Goal: Obtain resource: Download file/media

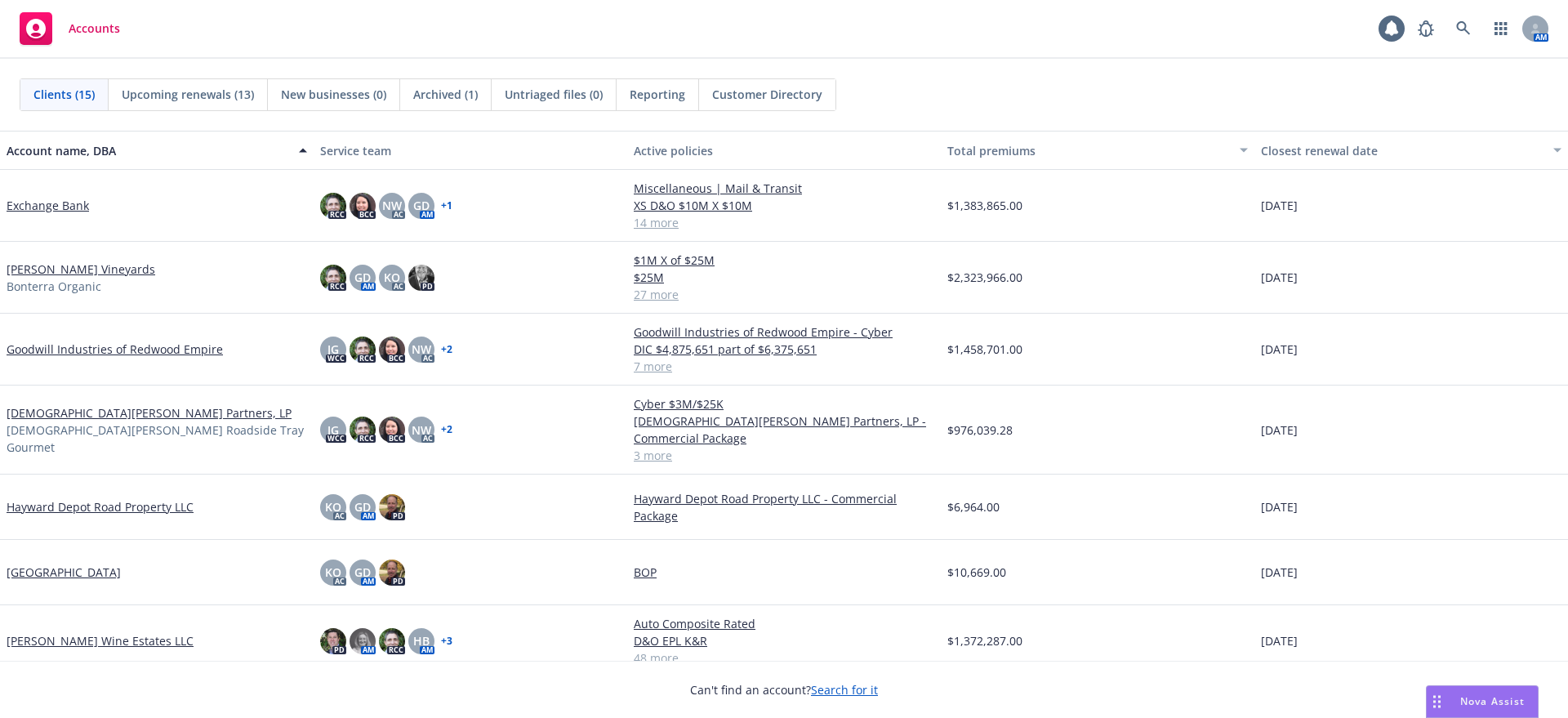
click at [31, 346] on link "Goodwill Industries of Redwood Empire" at bounding box center [114, 349] width 216 height 17
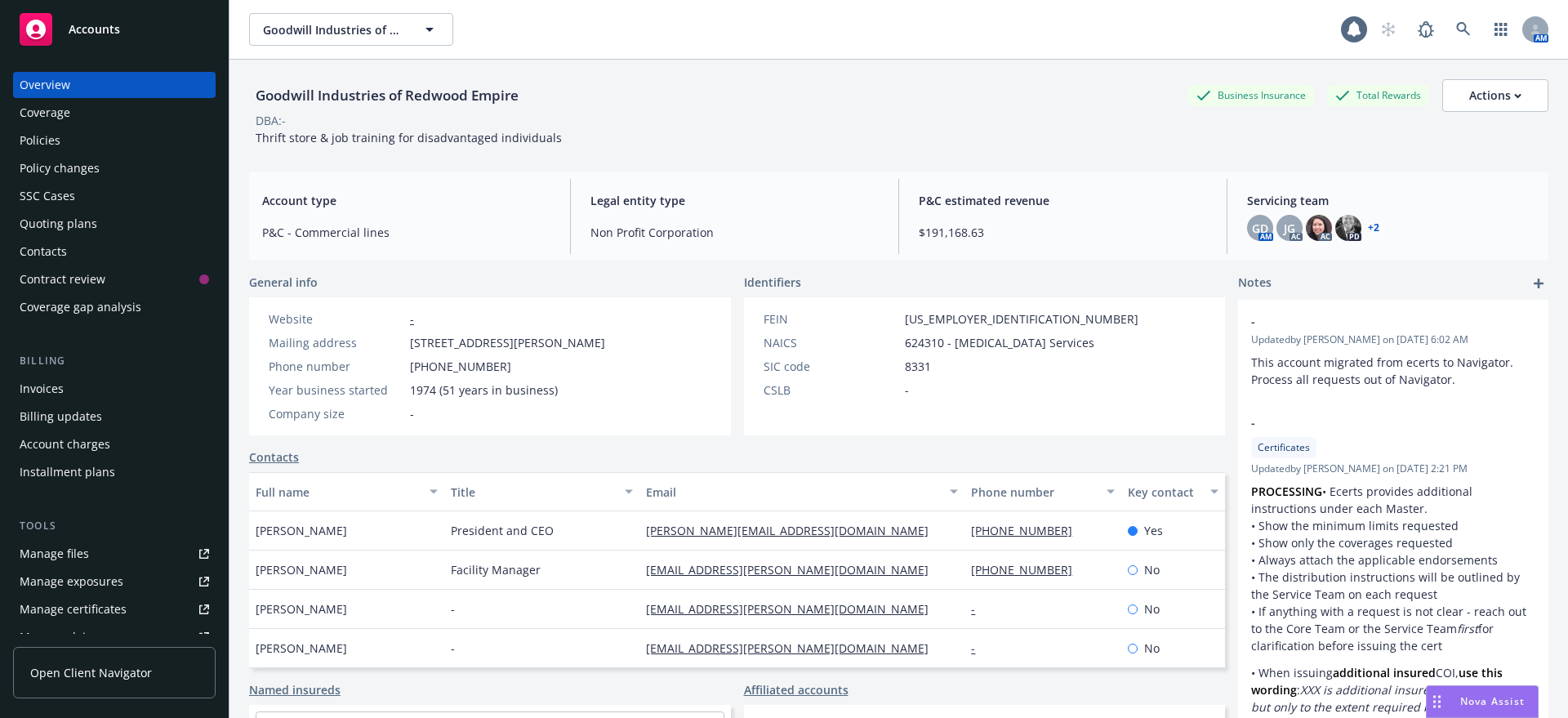
click at [62, 302] on div "Coverage gap analysis" at bounding box center [80, 307] width 121 height 26
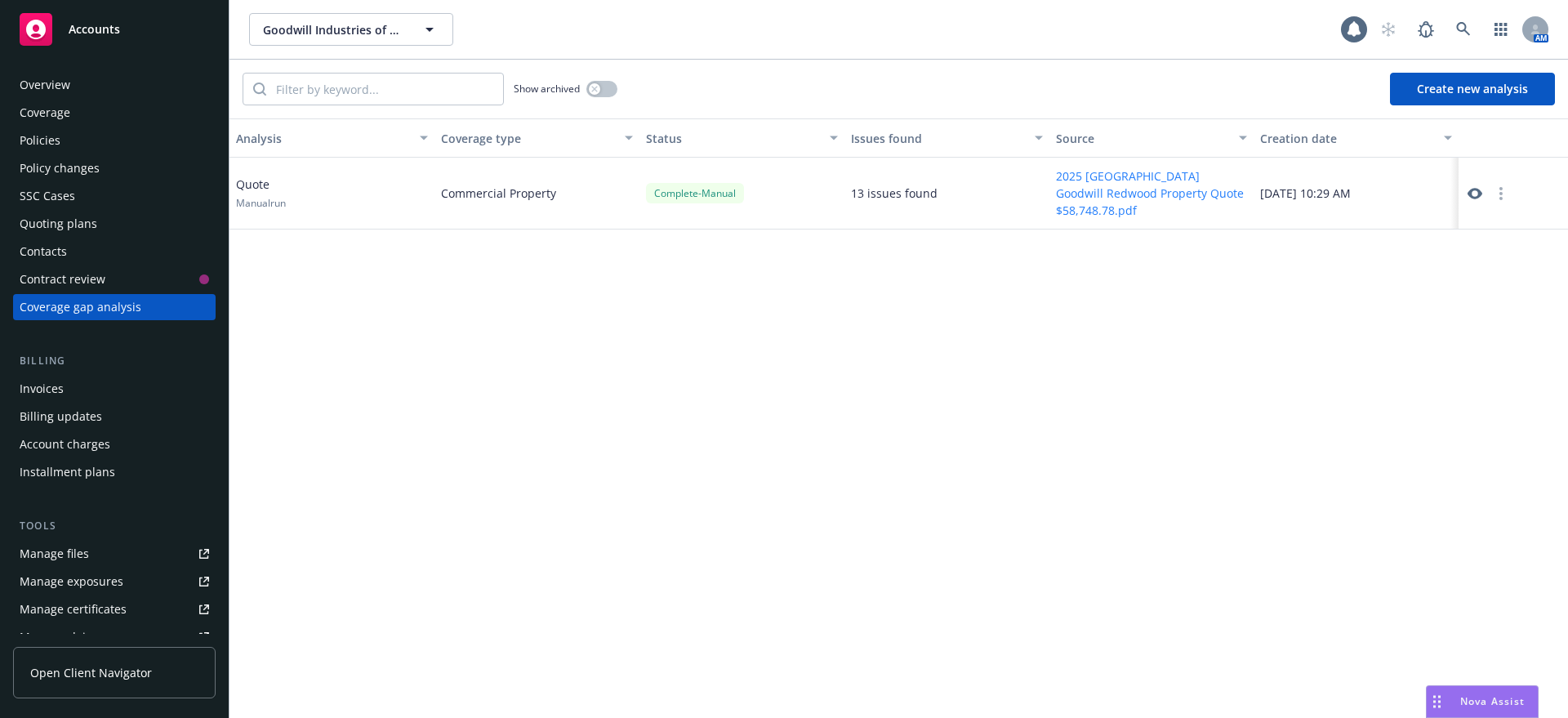
click at [1497, 83] on button "Create new analysis" at bounding box center [1472, 89] width 165 height 33
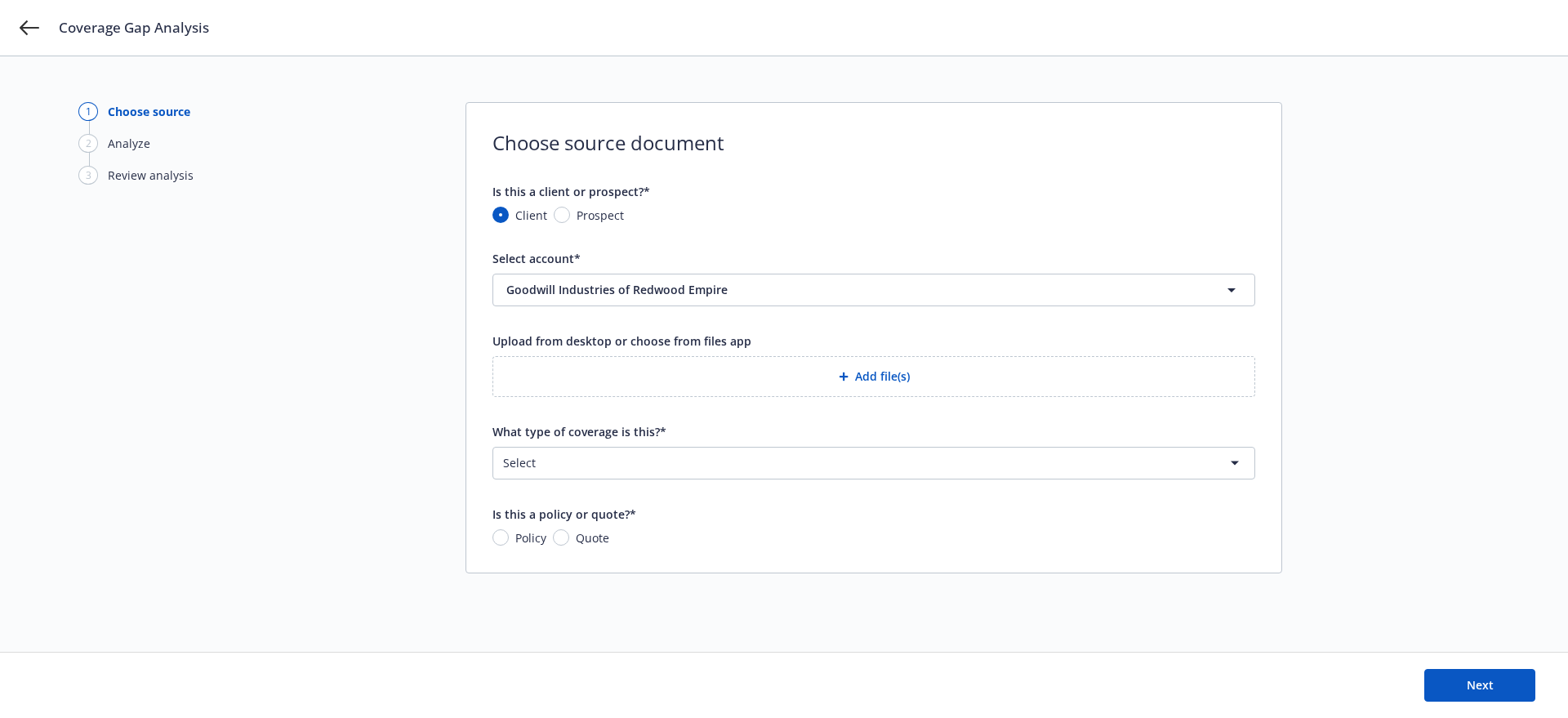
click at [840, 376] on icon "button" at bounding box center [844, 376] width 10 height 10
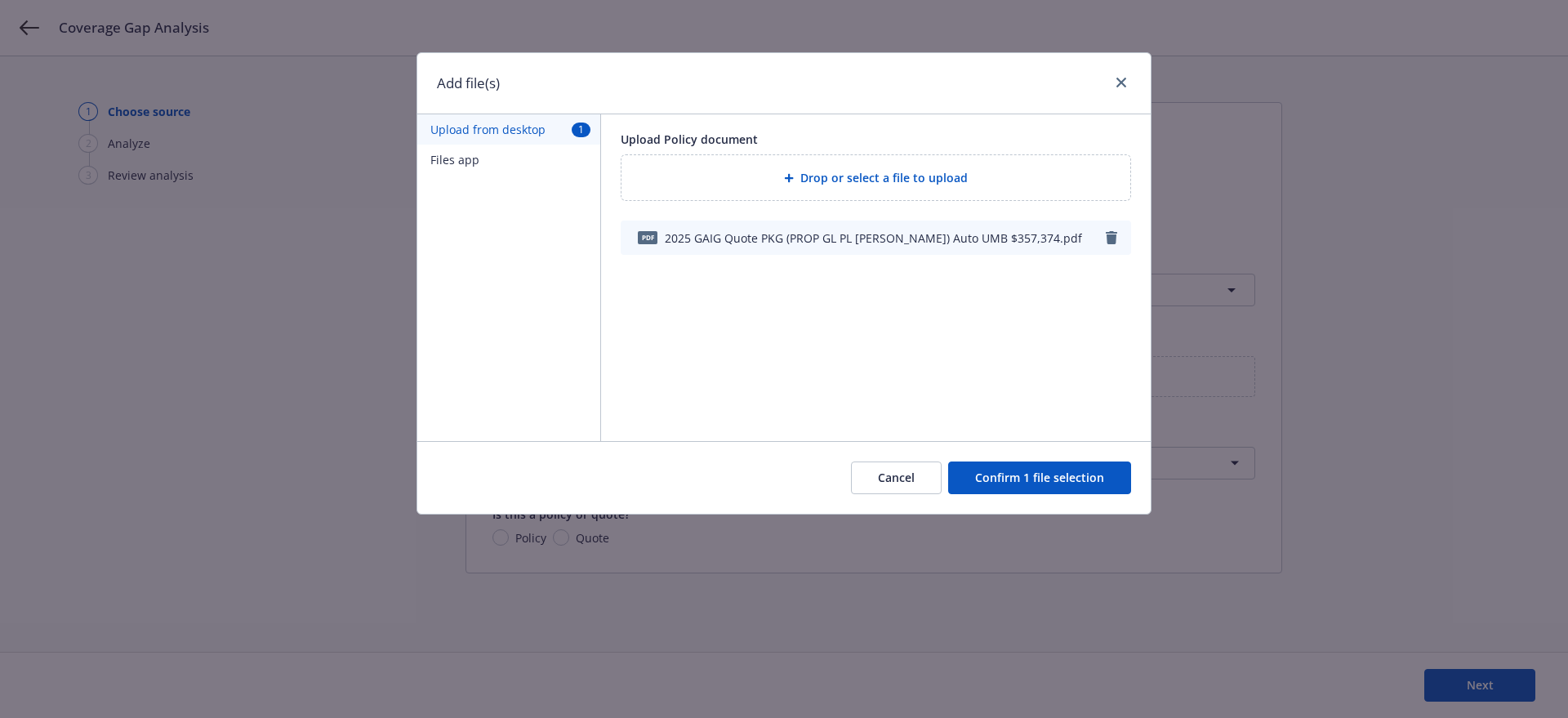
click at [1072, 473] on button "Confirm 1 file selection" at bounding box center [1040, 478] width 183 height 33
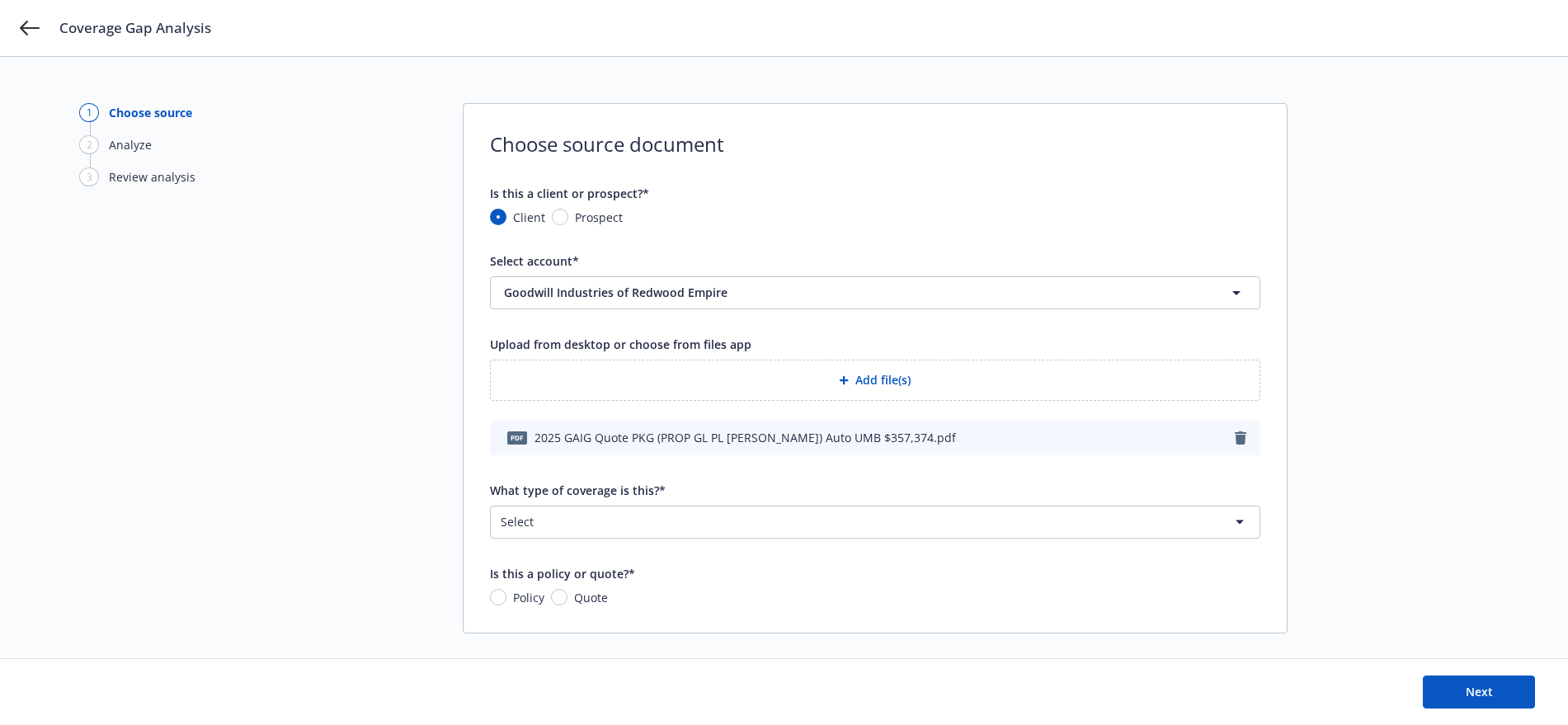
click at [518, 521] on html "Coverage Gap Analysis 1 Choose source 2 Analyze 3 Review analysis Choose source…" at bounding box center [784, 362] width 1568 height 725
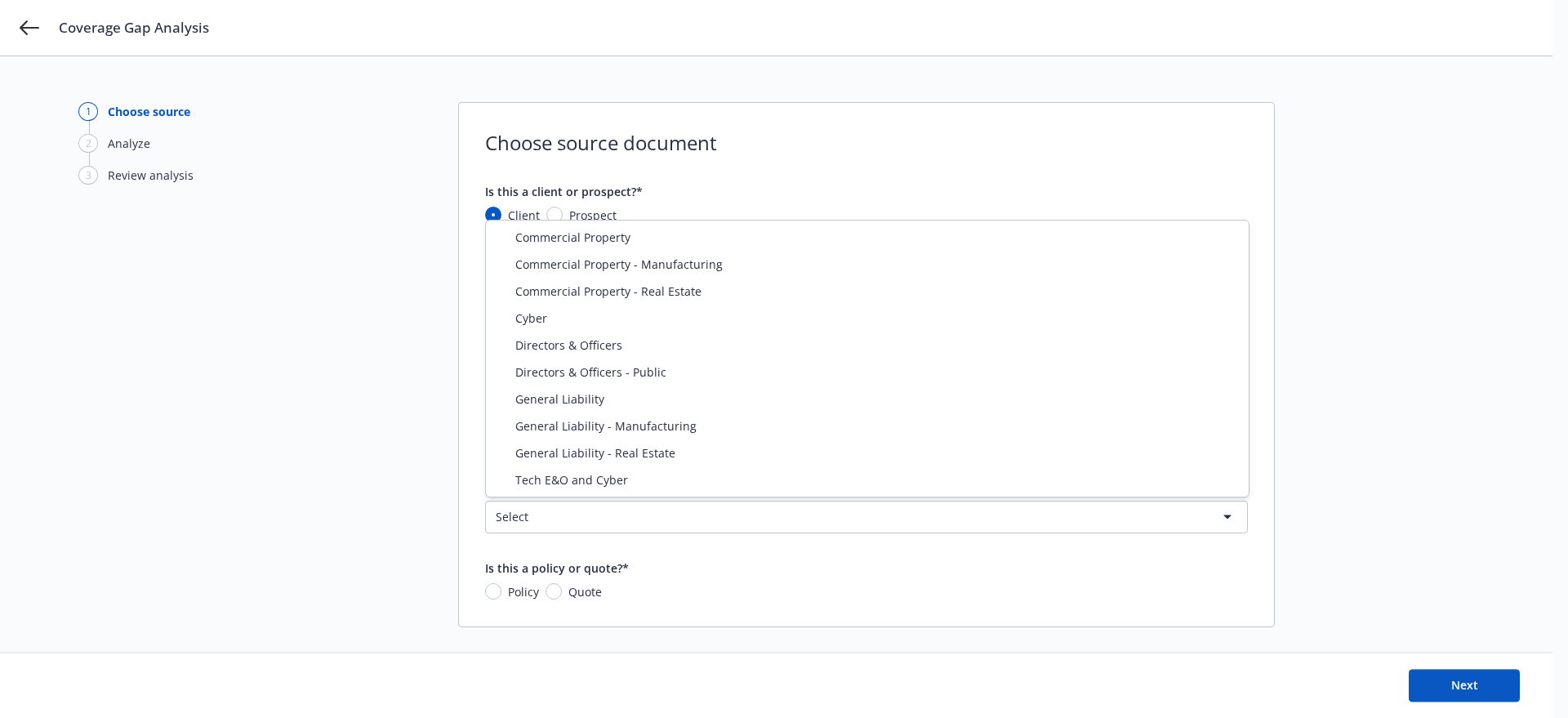
select select "GENERAL_LIABILITY"
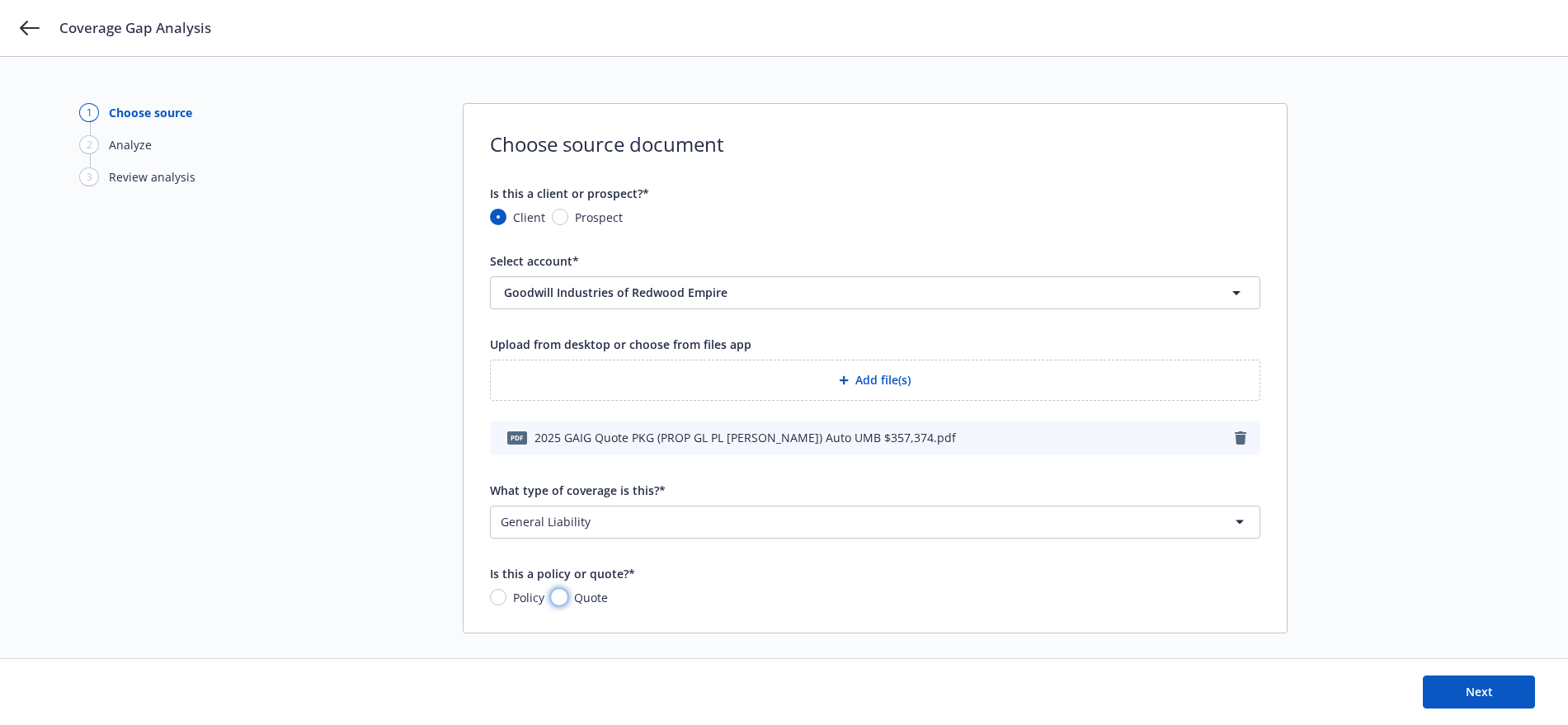
click at [556, 595] on input "Quote" at bounding box center [558, 597] width 17 height 17
radio input "true"
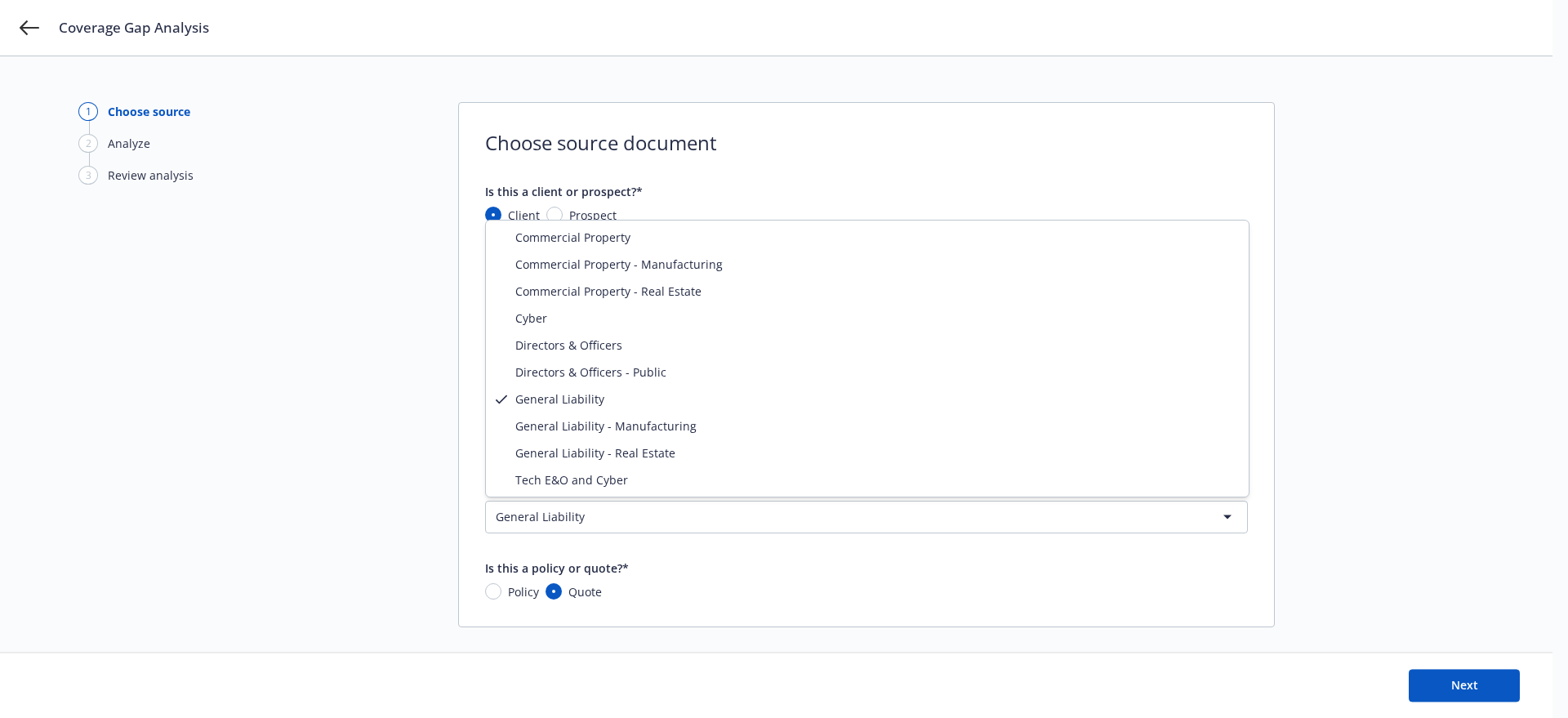
click at [560, 514] on html "Coverage Gap Analysis 1 Choose source 2 Analyze 3 Review analysis Choose source…" at bounding box center [784, 359] width 1568 height 718
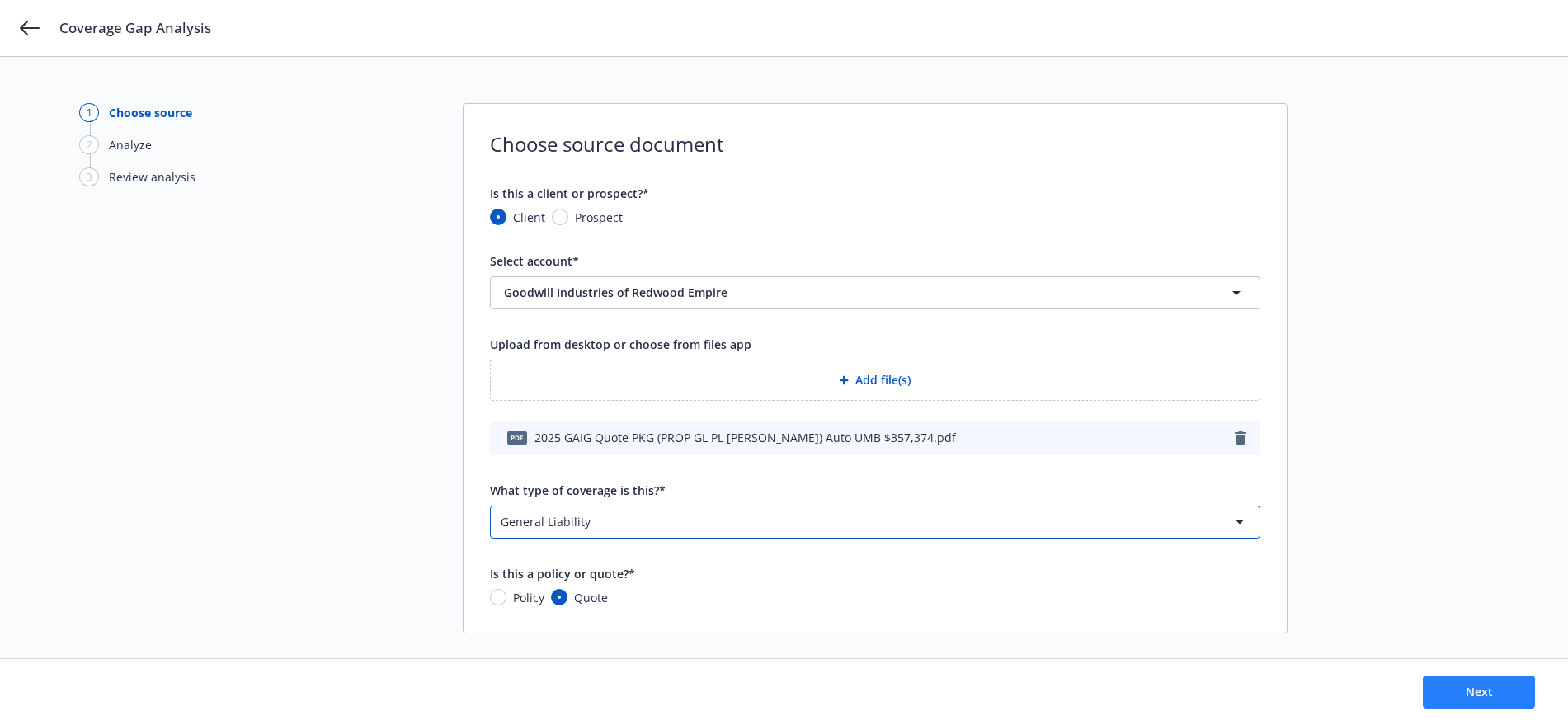
click at [1483, 693] on span "Next" at bounding box center [1479, 692] width 27 height 16
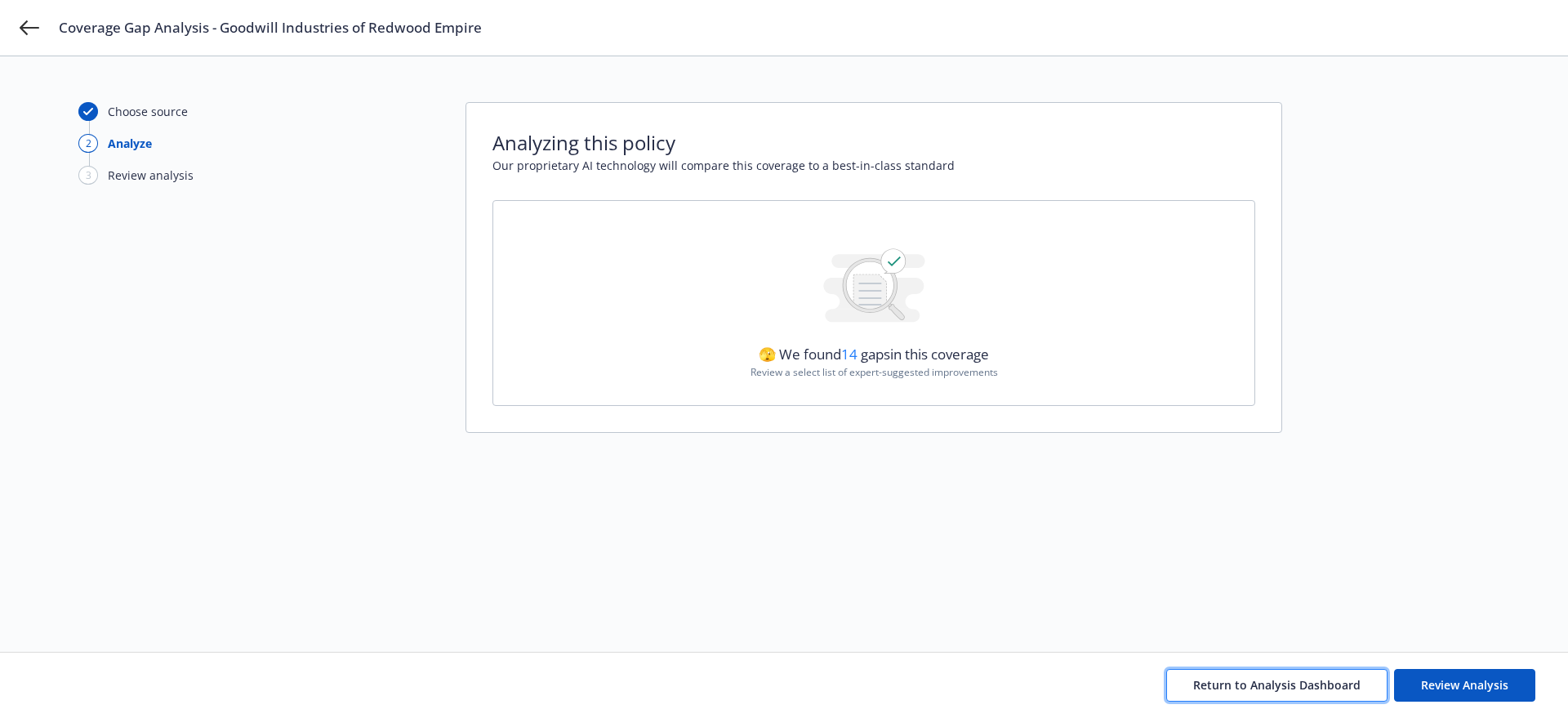
click at [1341, 685] on span "Return to Analysis Dashboard" at bounding box center [1276, 685] width 168 height 16
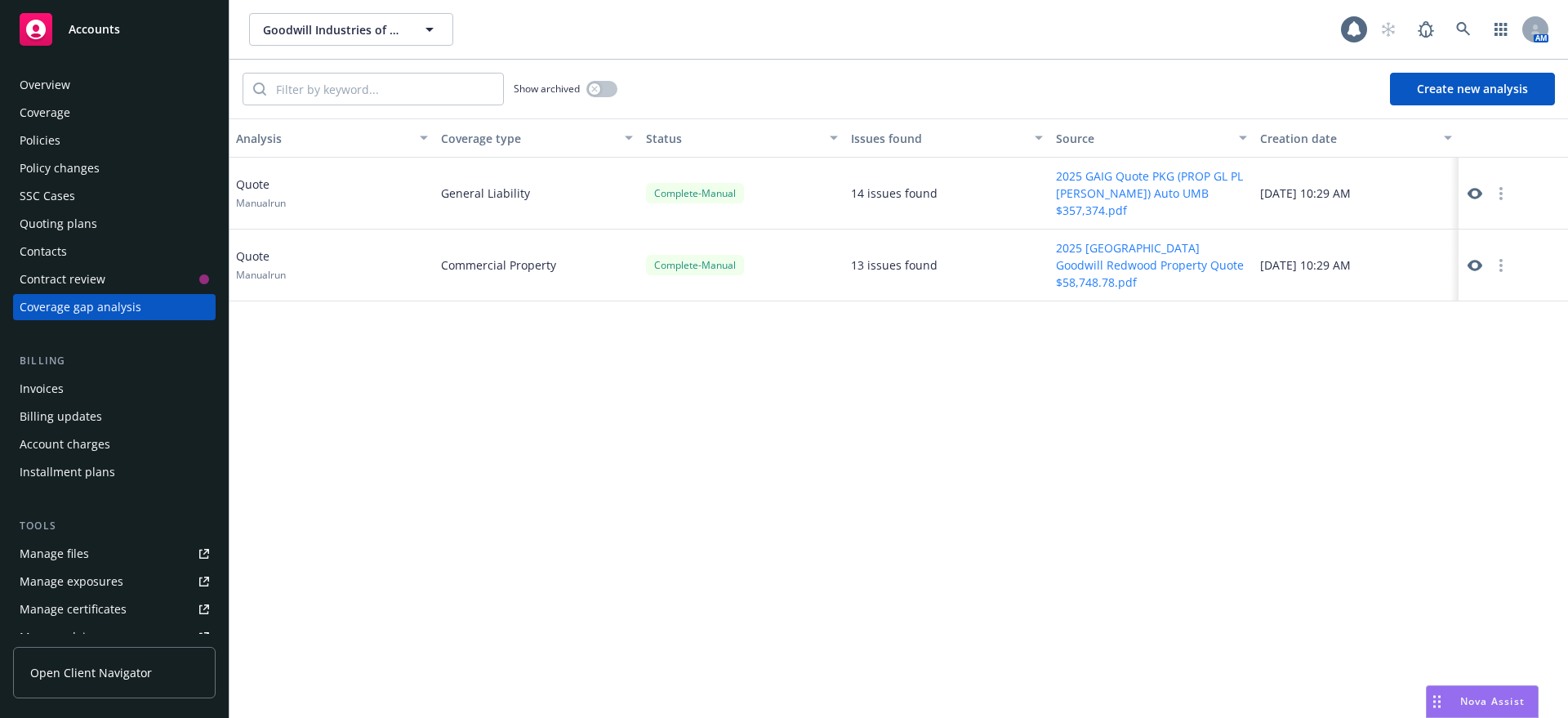
click at [1483, 705] on span "Nova Assist" at bounding box center [1491, 702] width 65 height 14
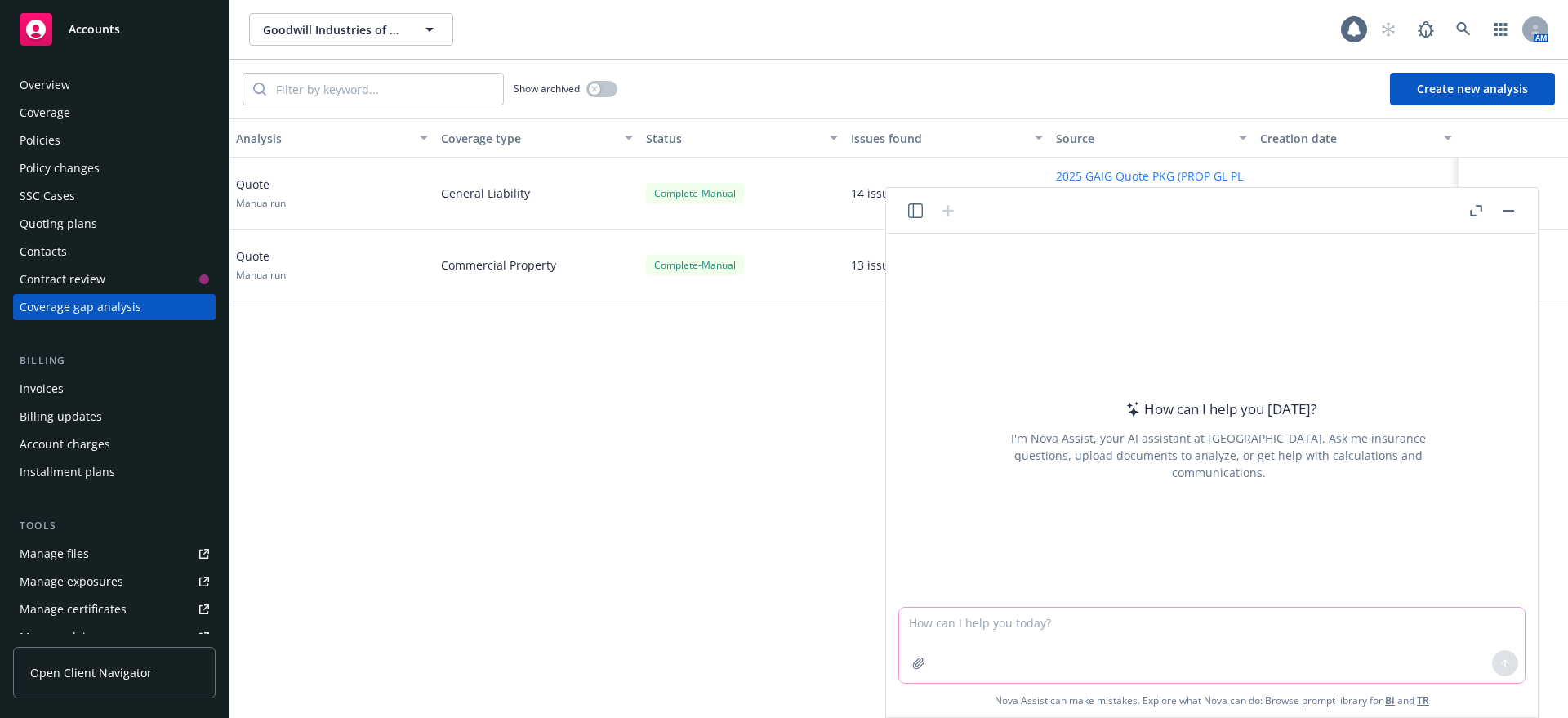
click at [906, 622] on textarea at bounding box center [1211, 644] width 625 height 75
paste textarea "CG2426 Amendment Of Insured Contract Definition"
type textarea "What is this form CG2426 Amendment Of Insured Contract Definition"
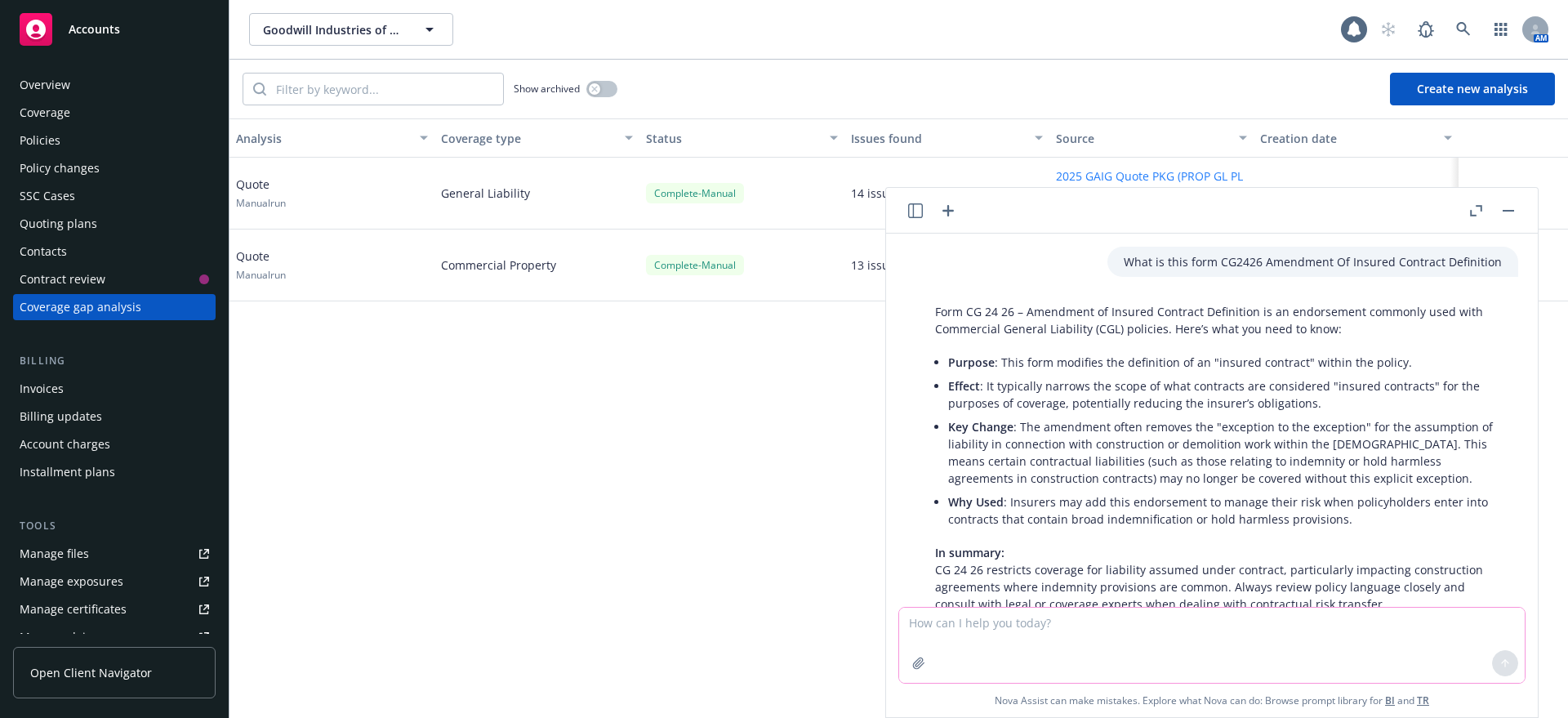
scroll to position [129, 0]
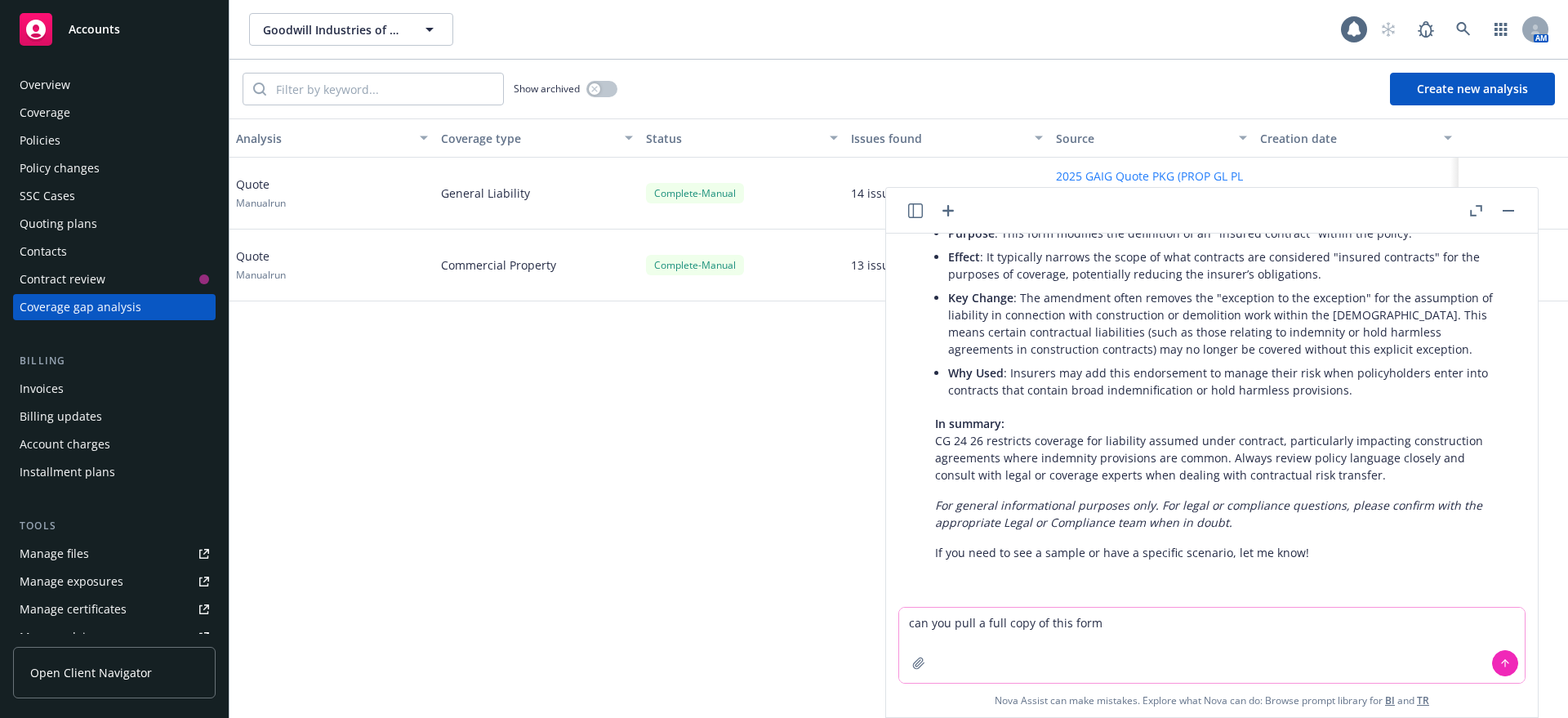
paste textarea "CG2426 Amendment Of Insured Contract Definition"
type textarea "can you pull a full copy of this form CG2426 Amendment Of Insured Contract Defi…"
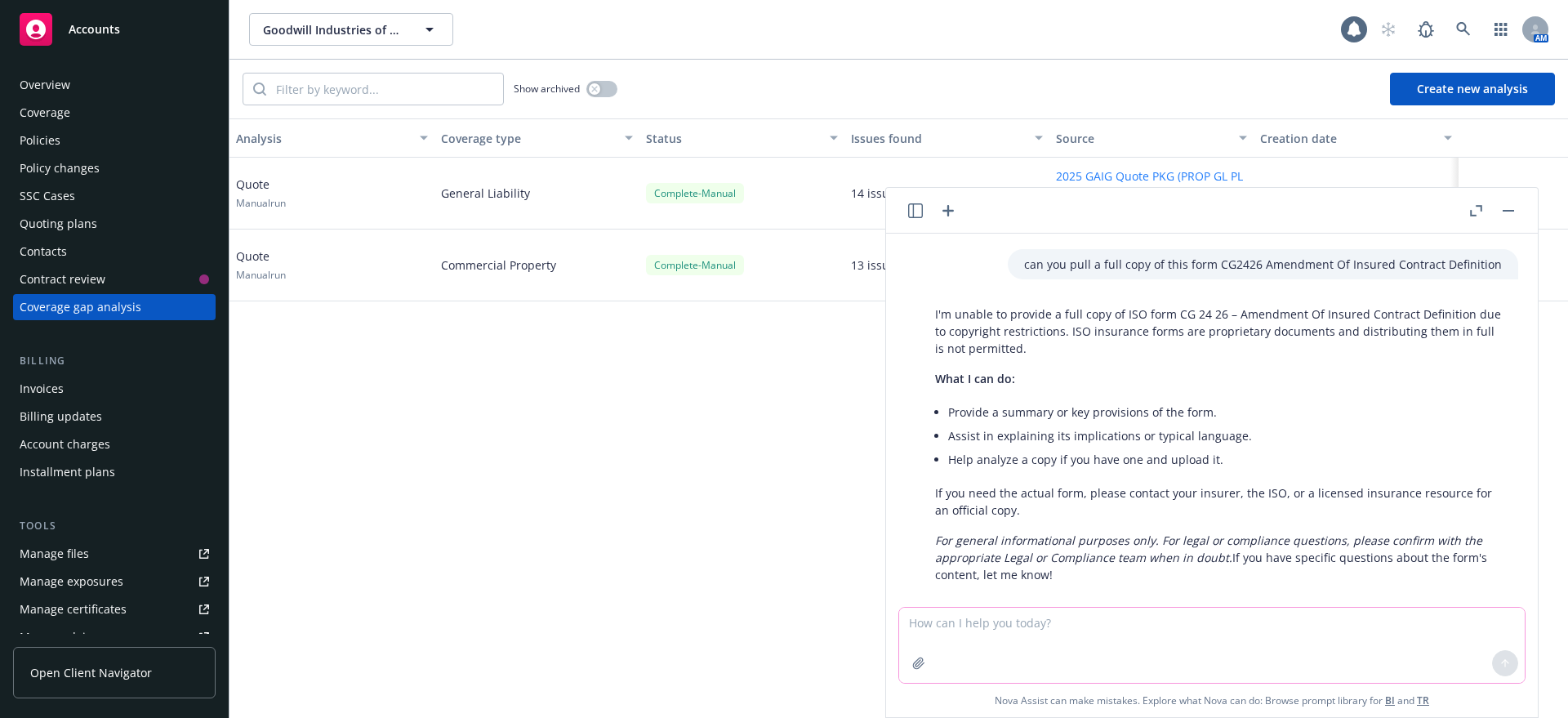
scroll to position [489, 0]
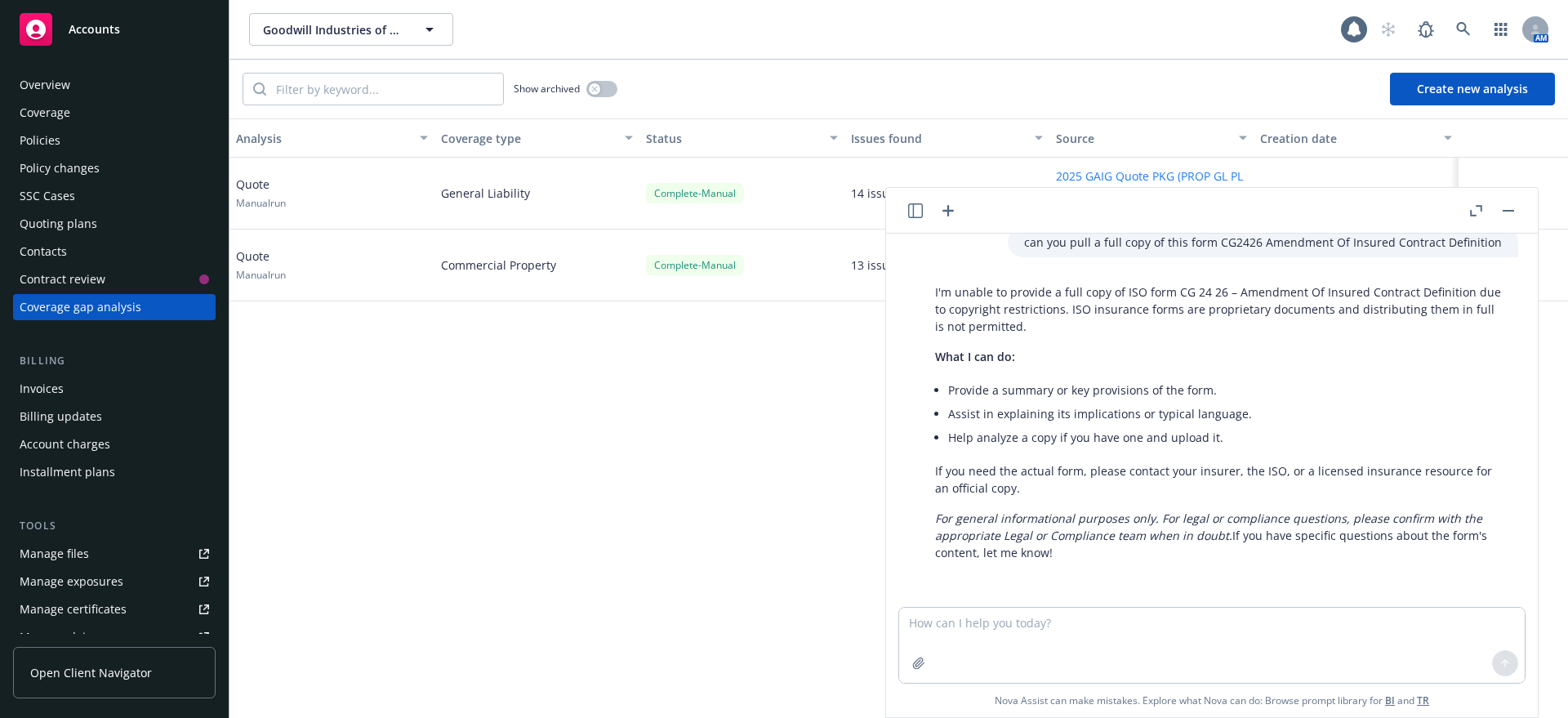
click at [1508, 205] on button "button" at bounding box center [1508, 211] width 19 height 19
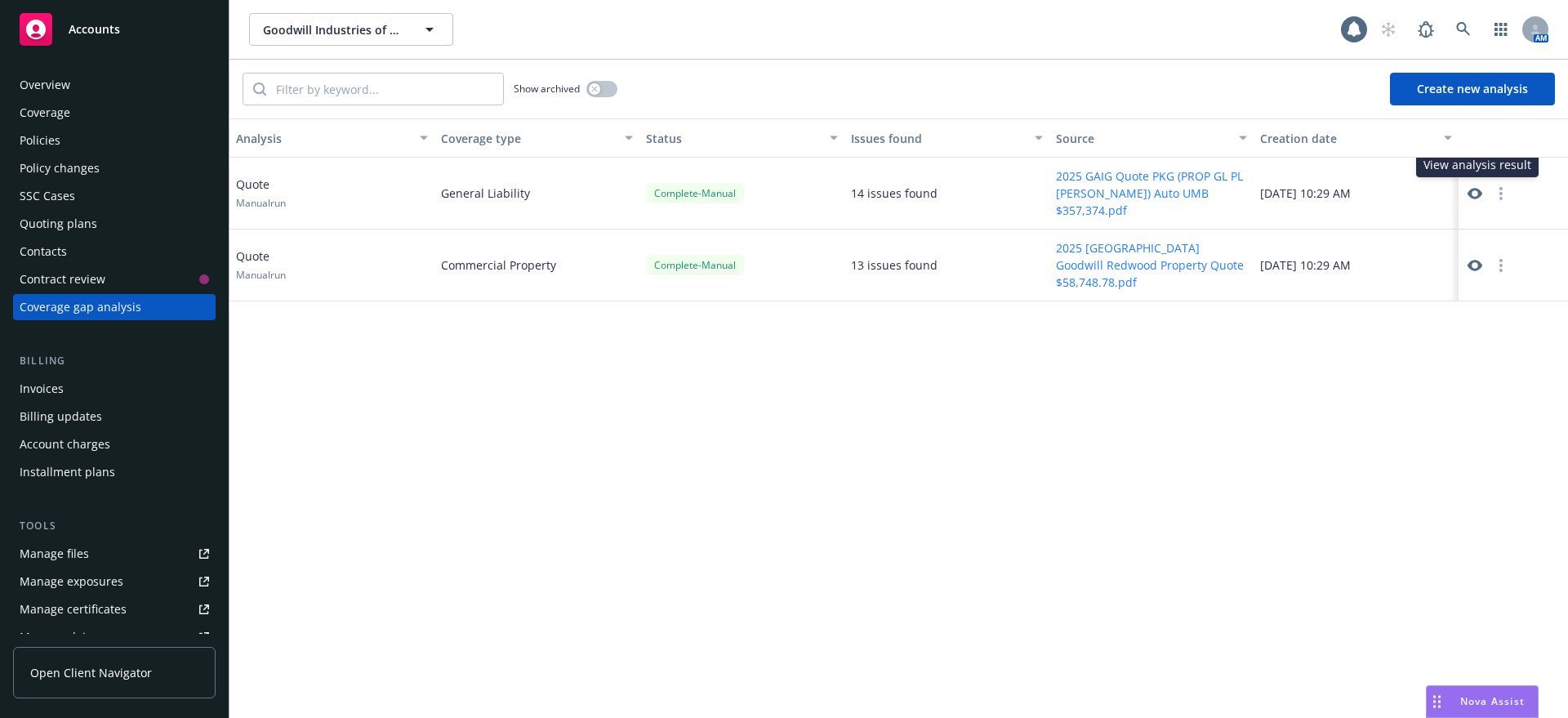
click at [1472, 190] on icon at bounding box center [1474, 193] width 15 height 15
click at [92, 24] on span "Accounts" at bounding box center [94, 29] width 51 height 13
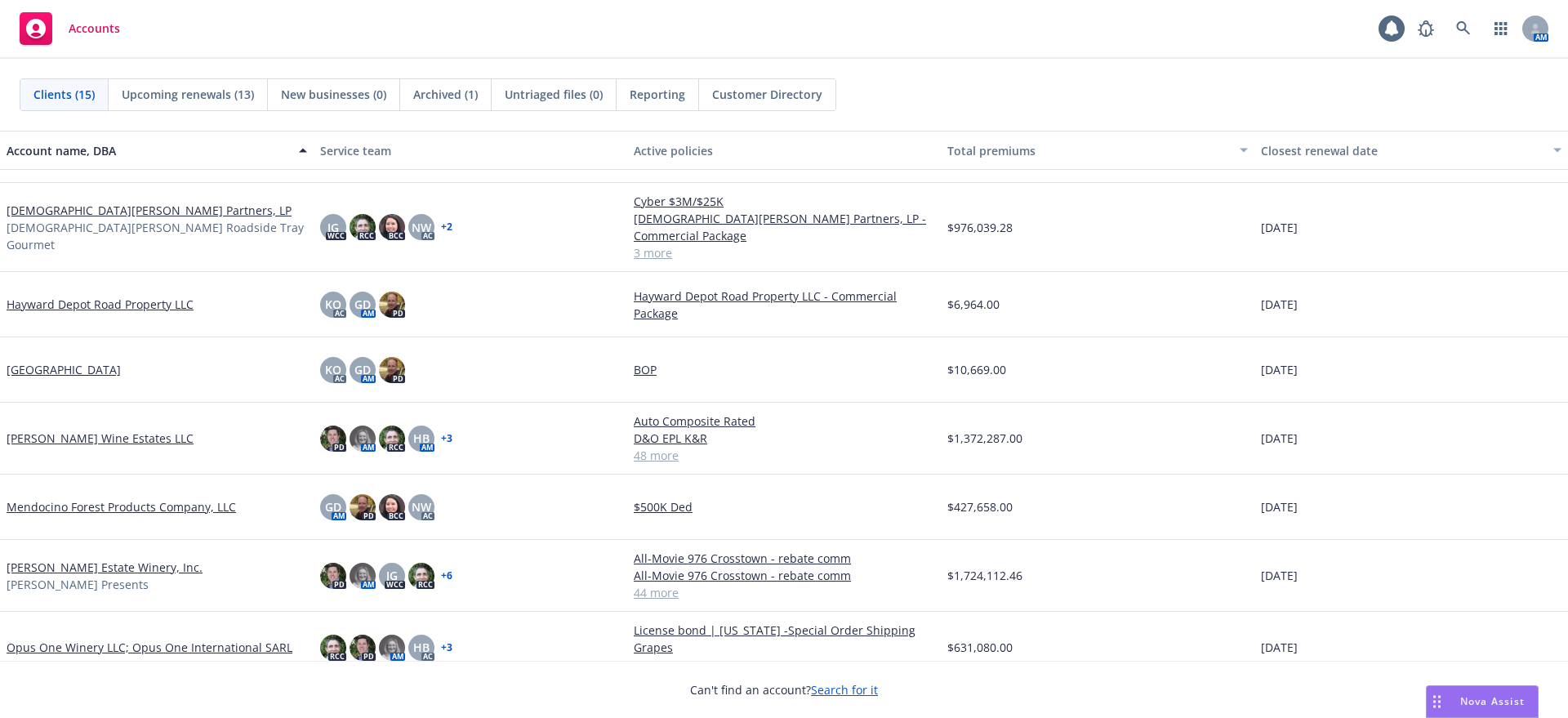
scroll to position [204, 0]
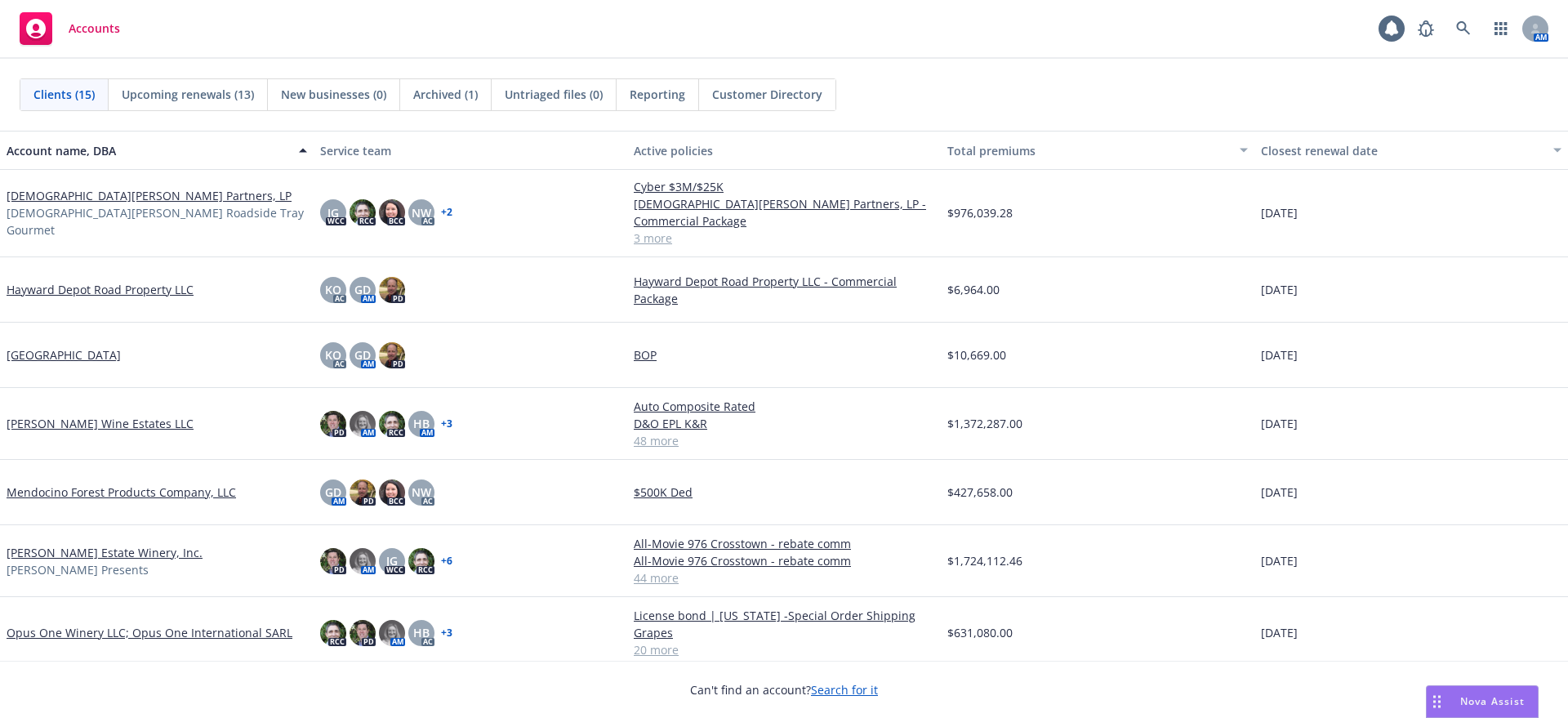
click at [54, 544] on link "[PERSON_NAME] Estate Winery, Inc." at bounding box center [105, 553] width 196 height 17
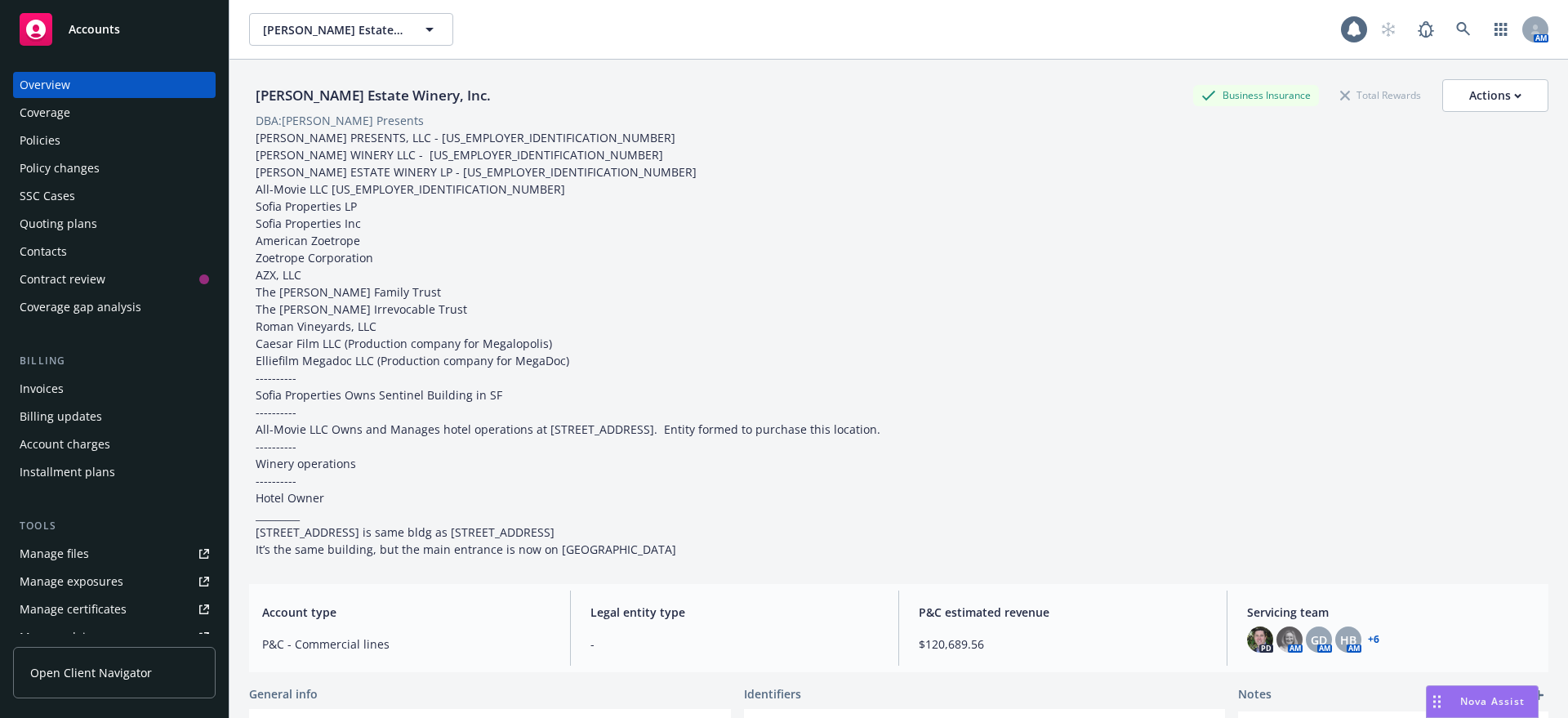
click at [53, 158] on div "Policy changes" at bounding box center [59, 168] width 80 height 26
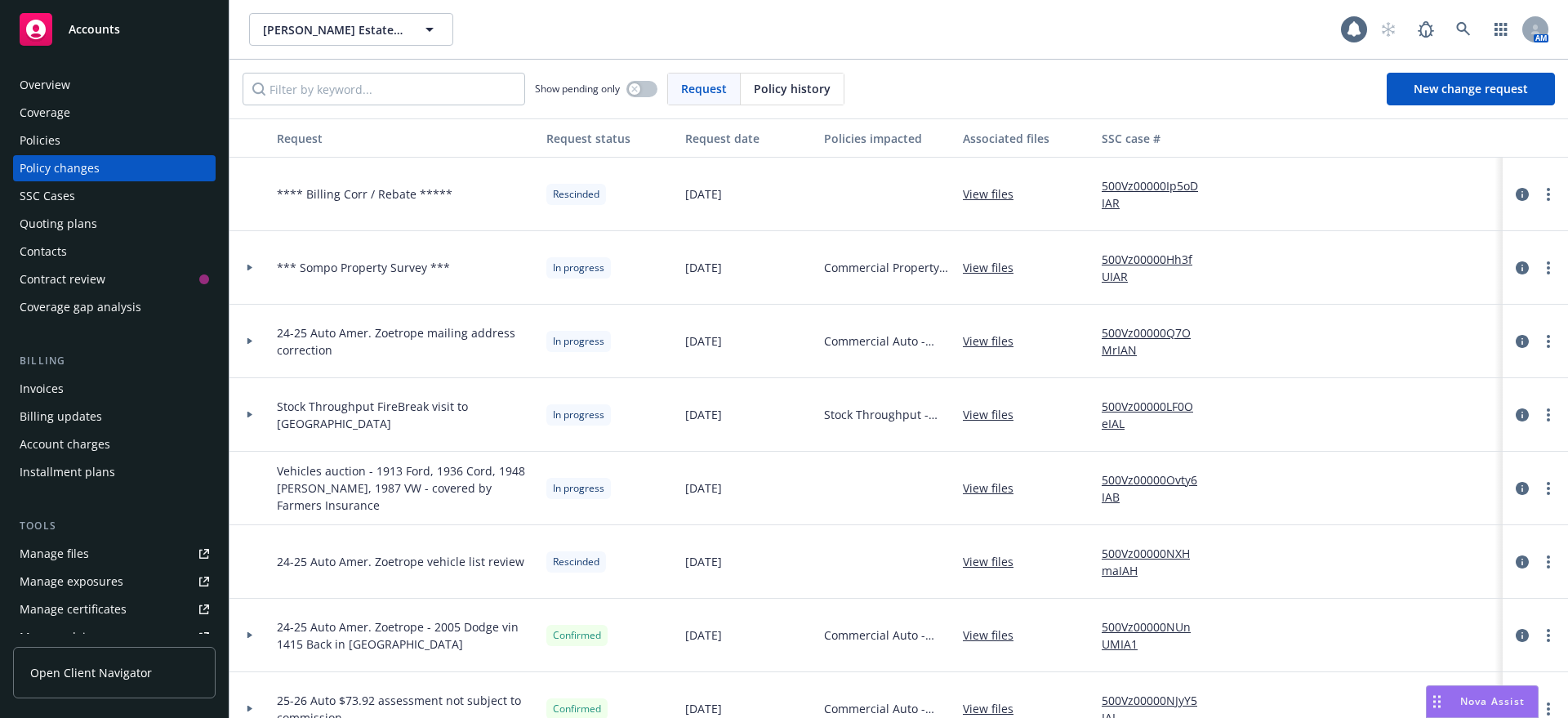
click at [1001, 411] on link "View files" at bounding box center [995, 414] width 64 height 17
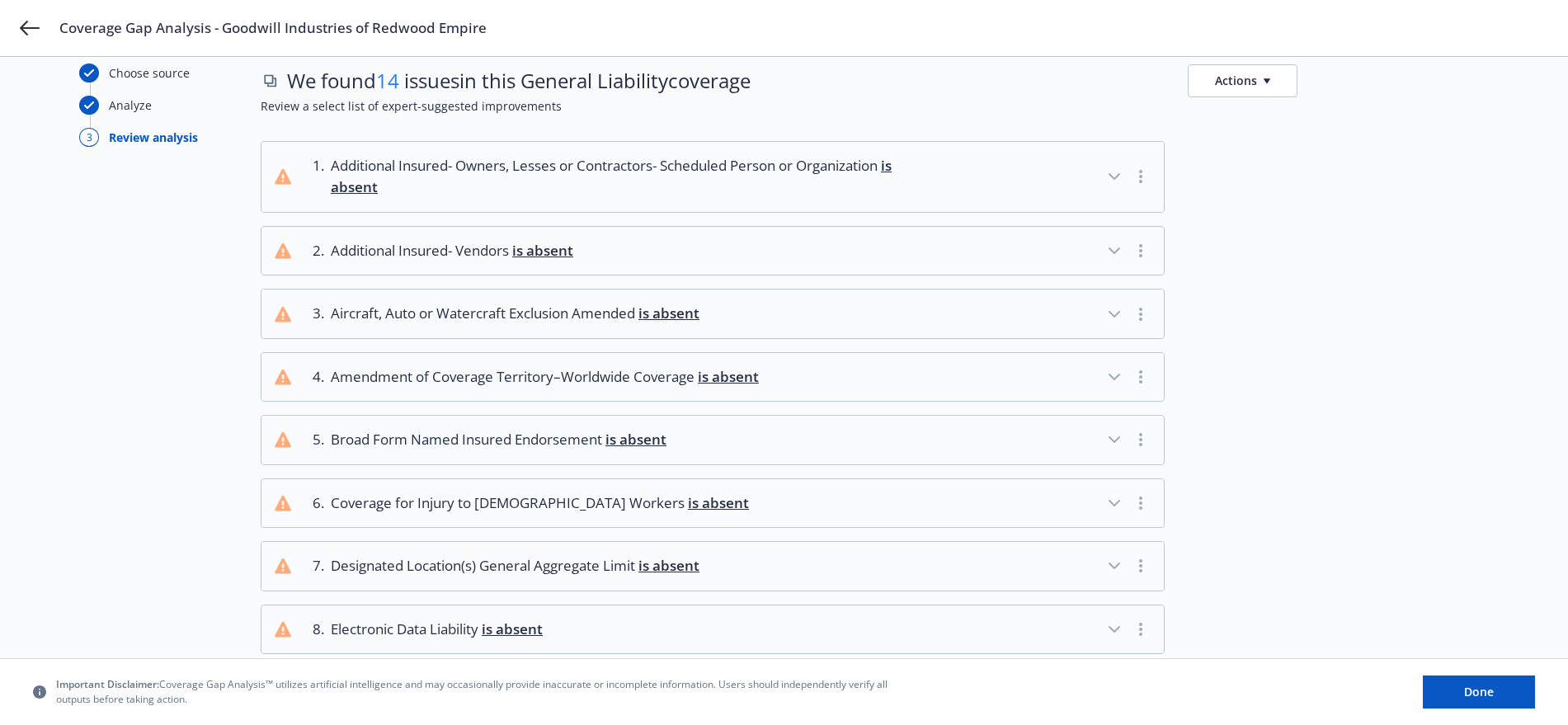
scroll to position [39, 0]
click at [551, 248] on span "is absent" at bounding box center [543, 251] width 61 height 19
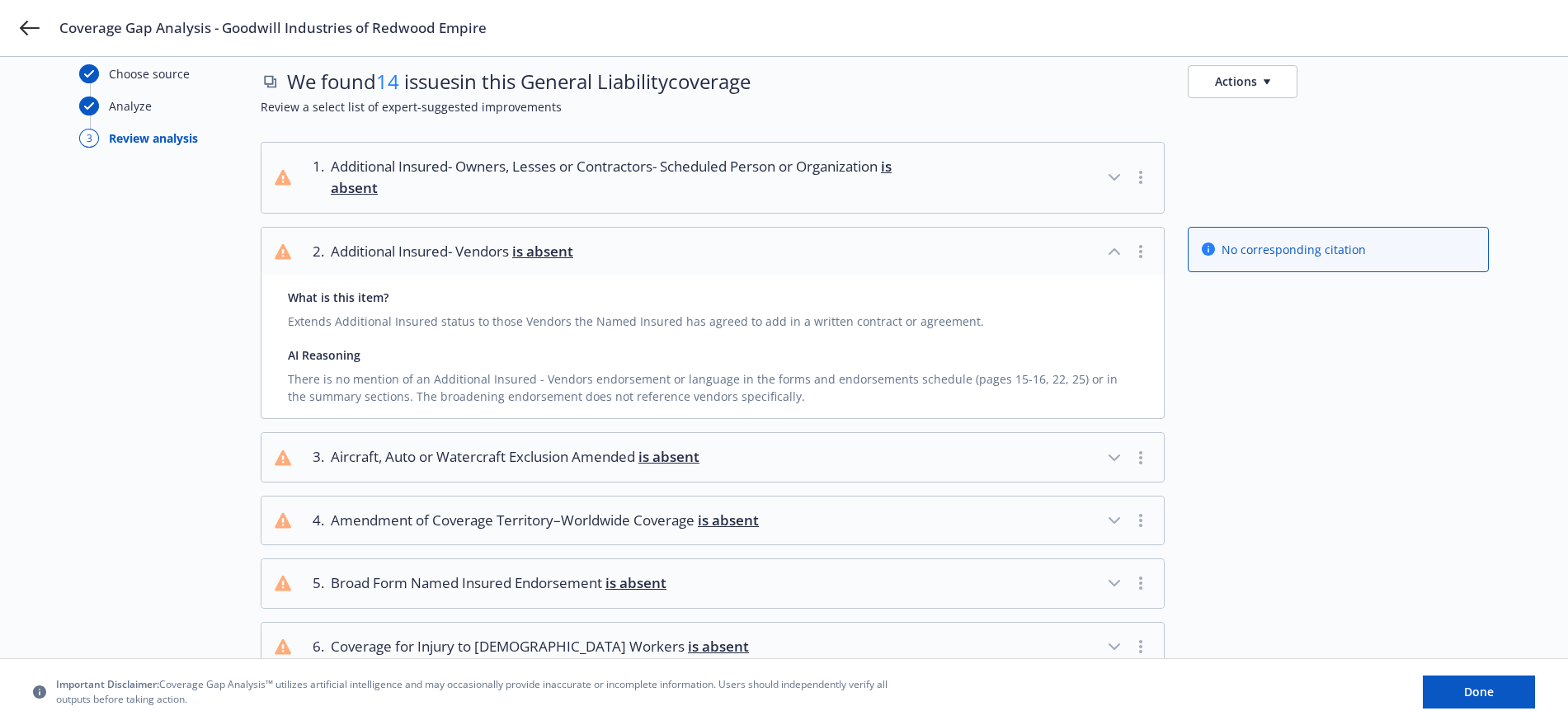
scroll to position [142, 0]
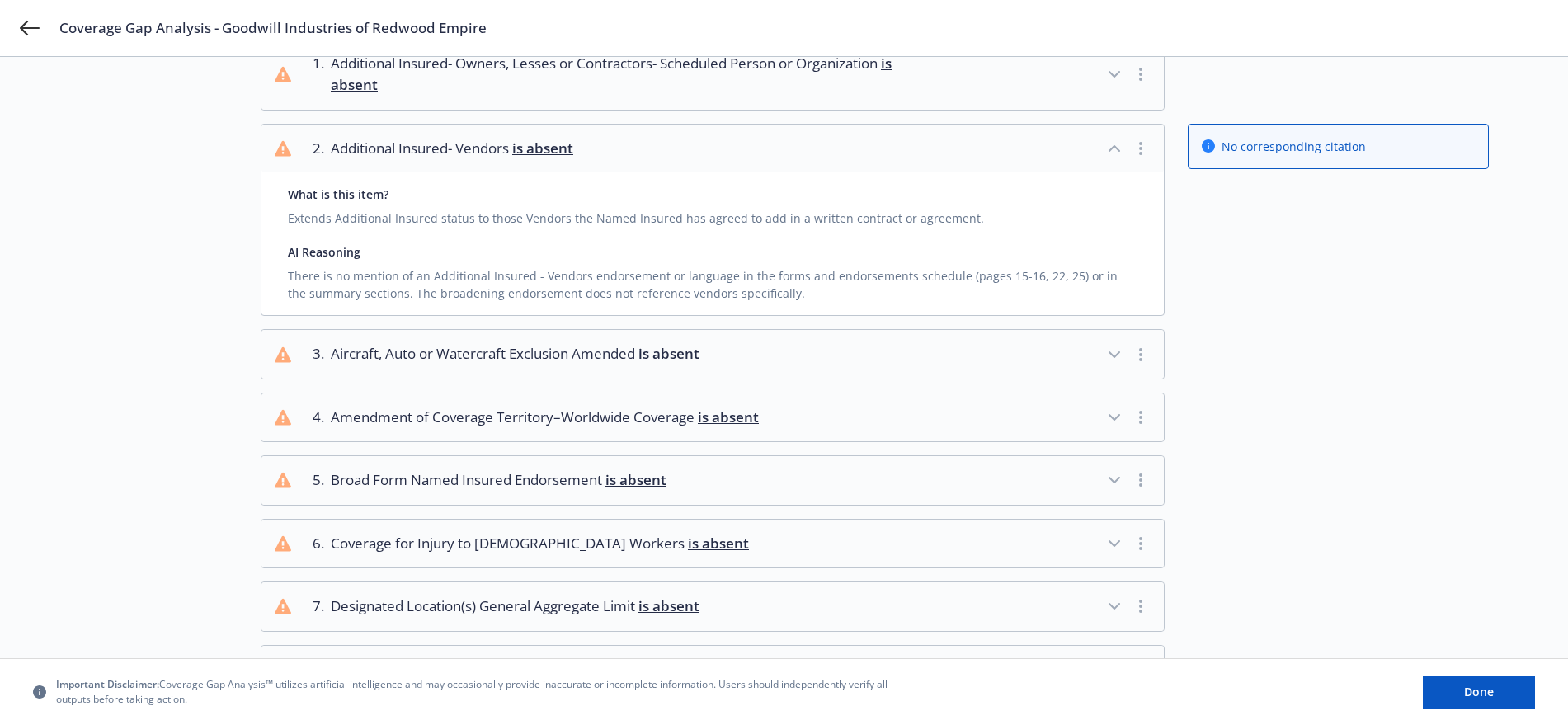
click at [647, 476] on span "is absent" at bounding box center [636, 479] width 61 height 19
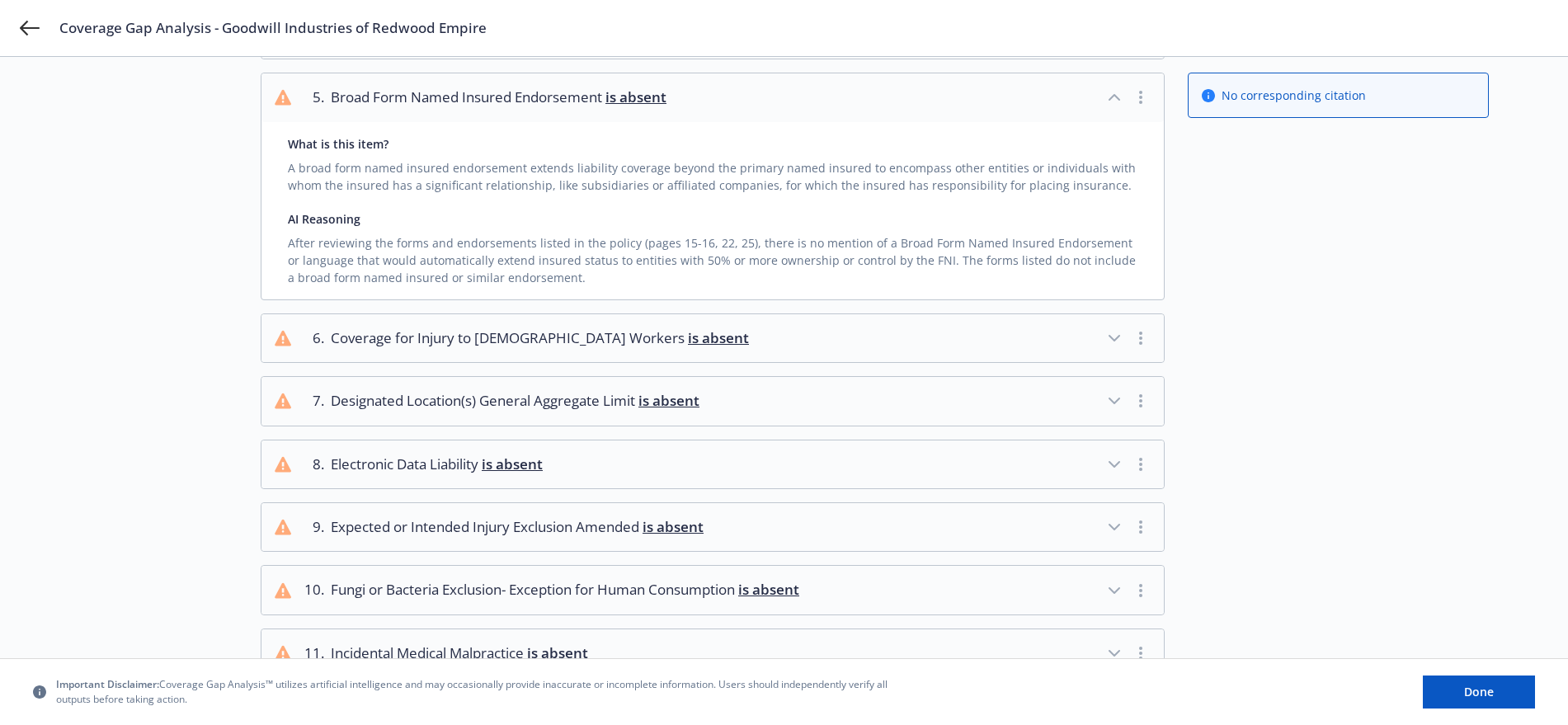
scroll to position [555, 0]
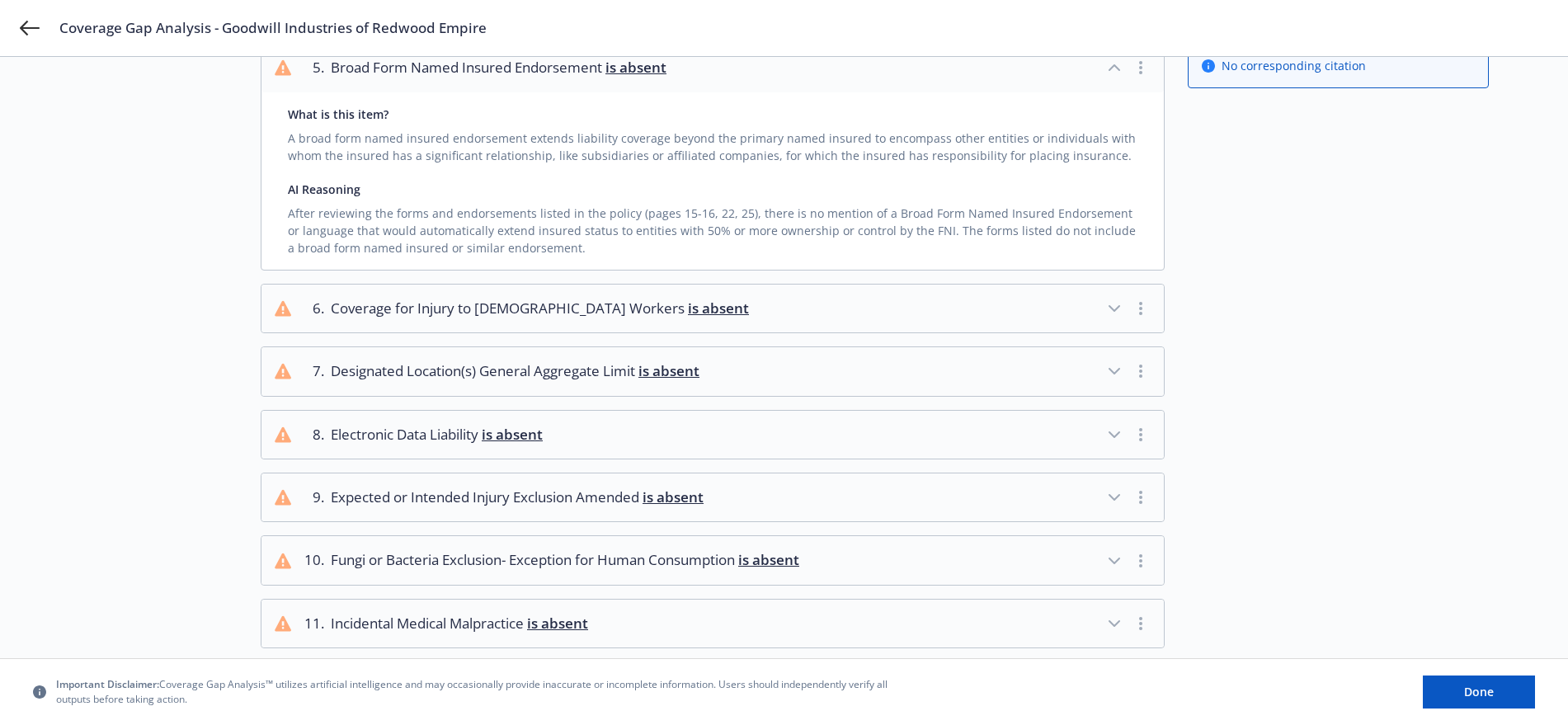
click at [687, 367] on span "is absent" at bounding box center [669, 370] width 61 height 19
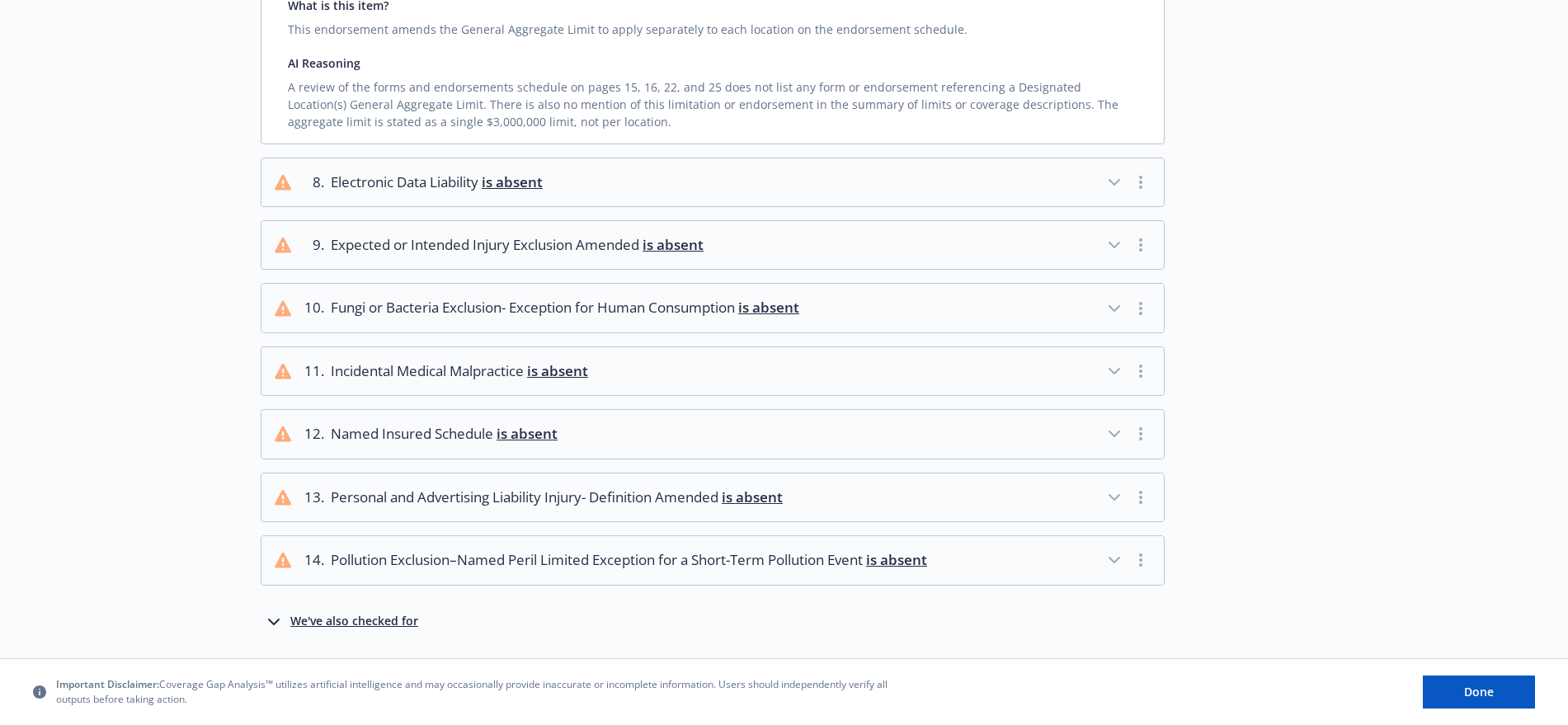
scroll to position [1035, 0]
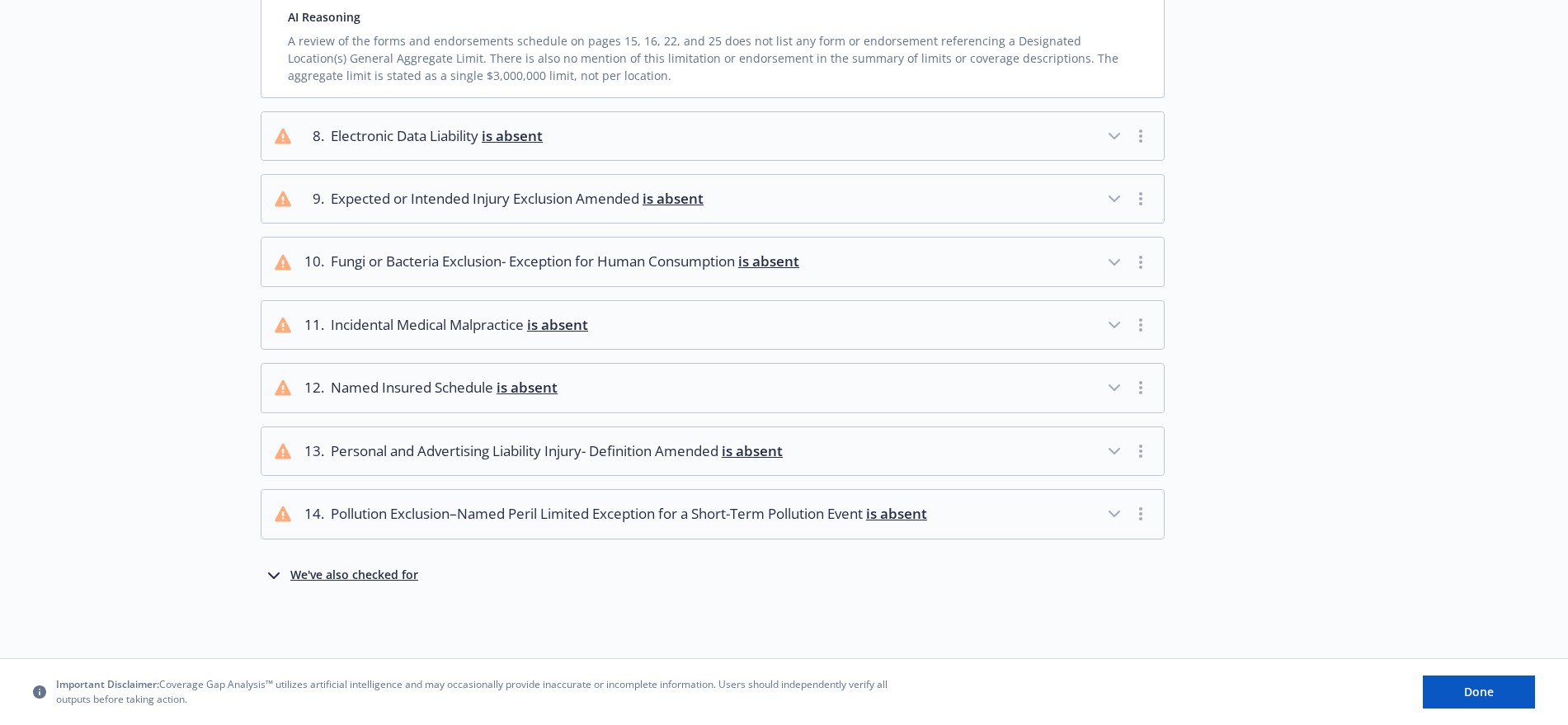
click at [359, 573] on div "We've also checked for" at bounding box center [354, 576] width 128 height 20
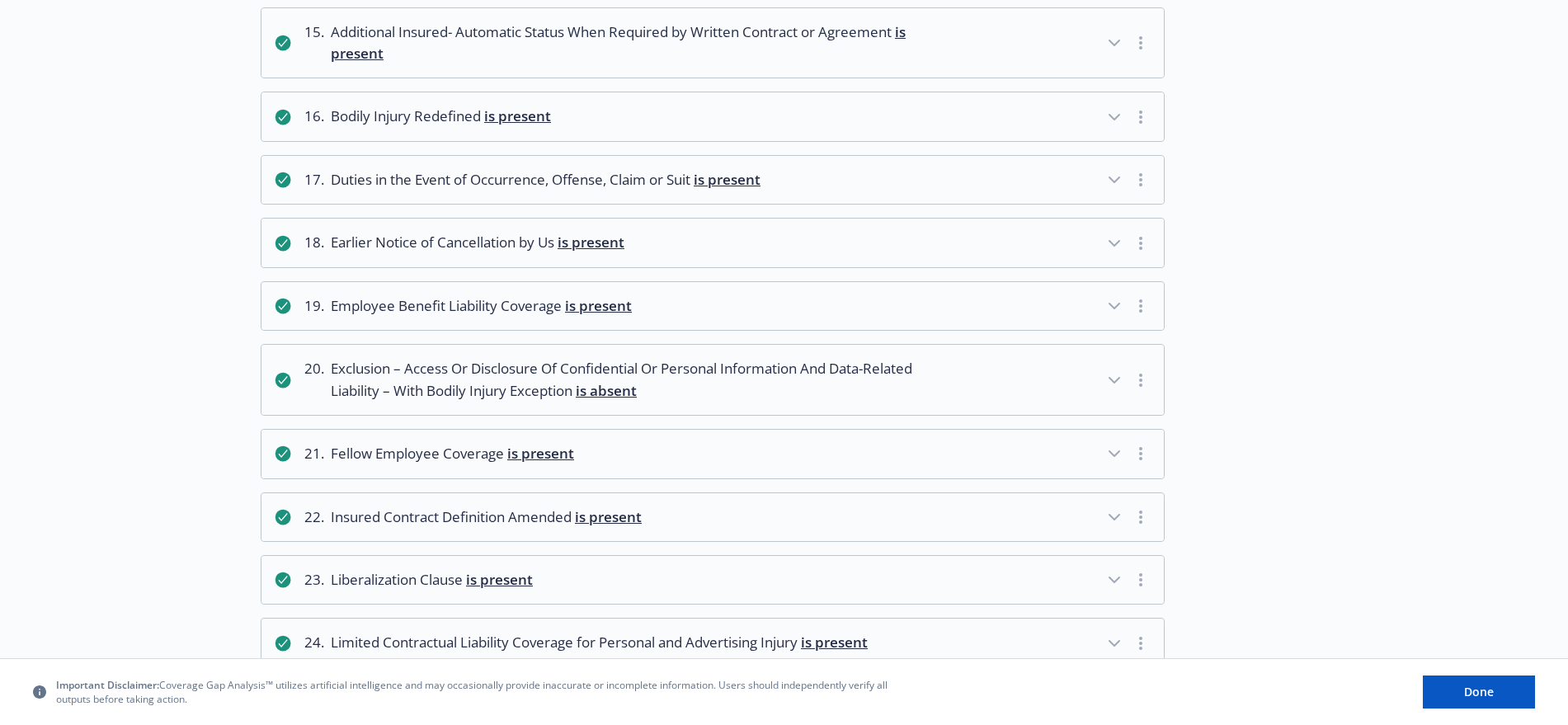
scroll to position [1653, 0]
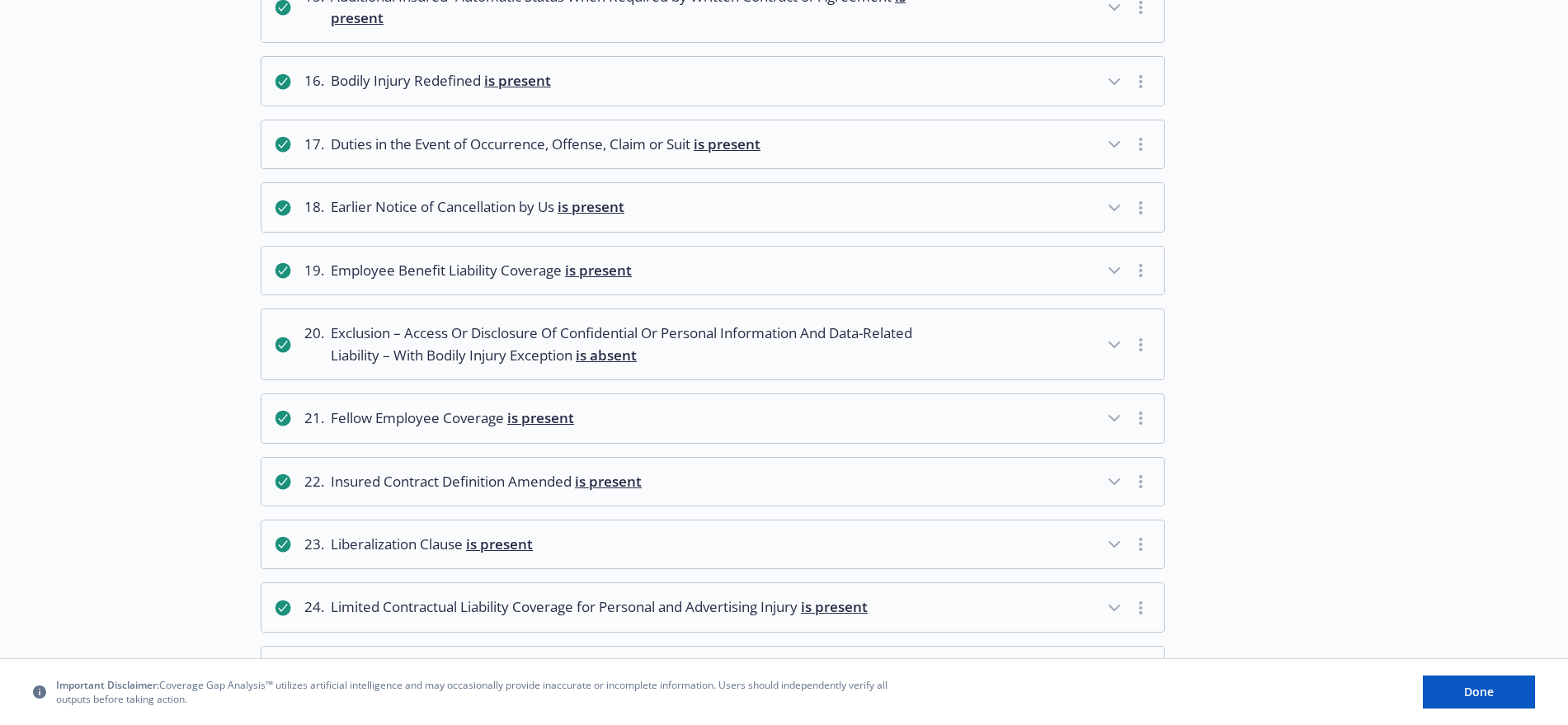
click at [587, 491] on span "is present" at bounding box center [608, 481] width 67 height 19
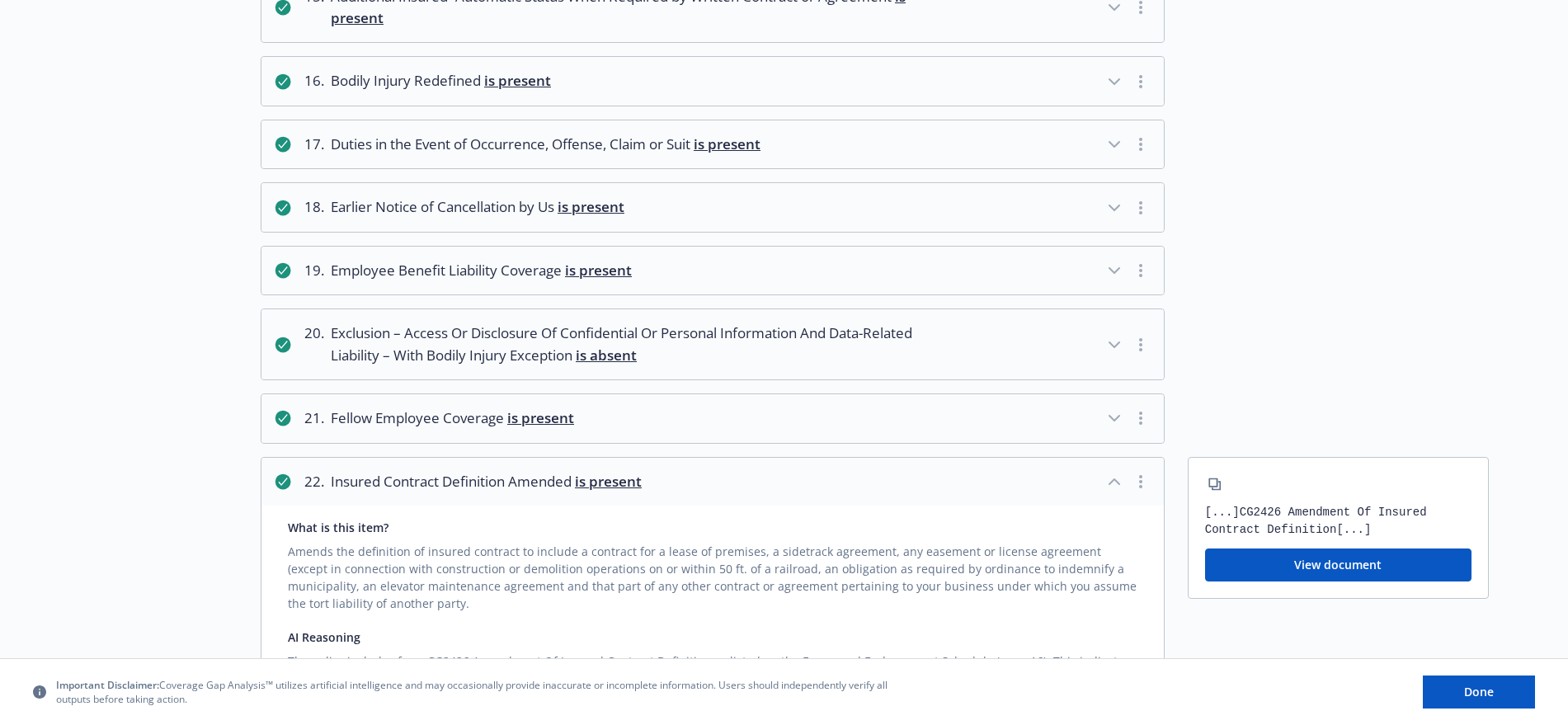
scroll to position [1757, 0]
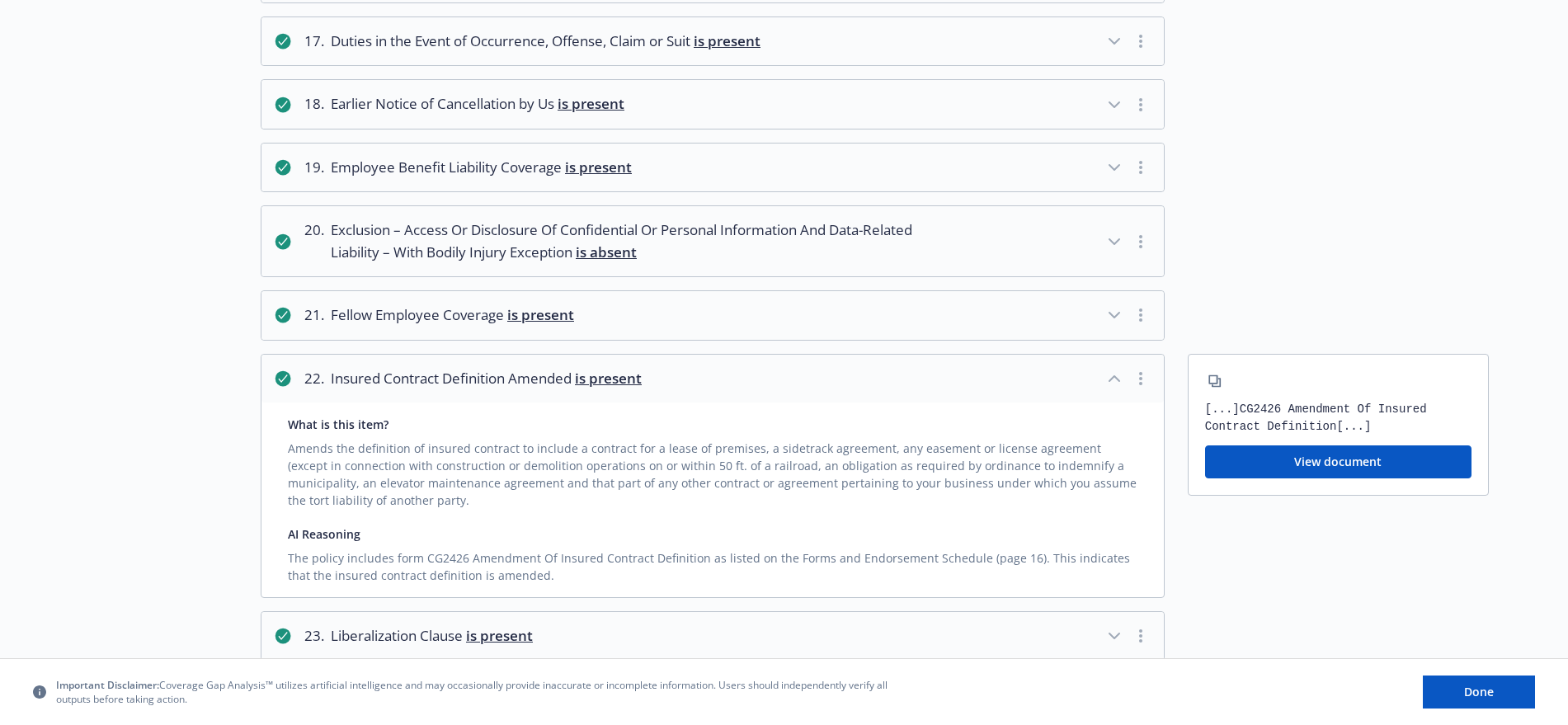
click at [1370, 478] on button "View document" at bounding box center [1338, 462] width 266 height 33
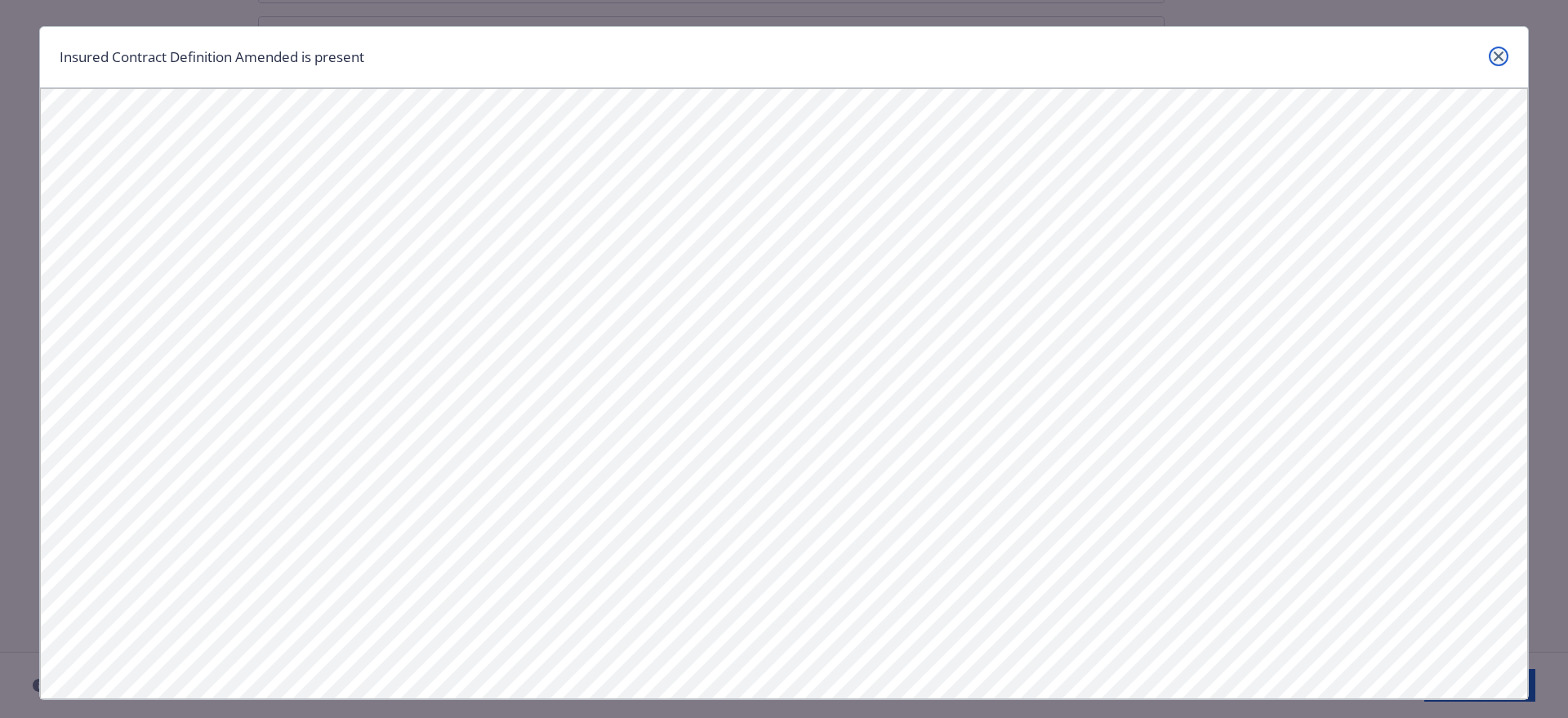
click at [1492, 49] on link "close" at bounding box center [1498, 56] width 19 height 19
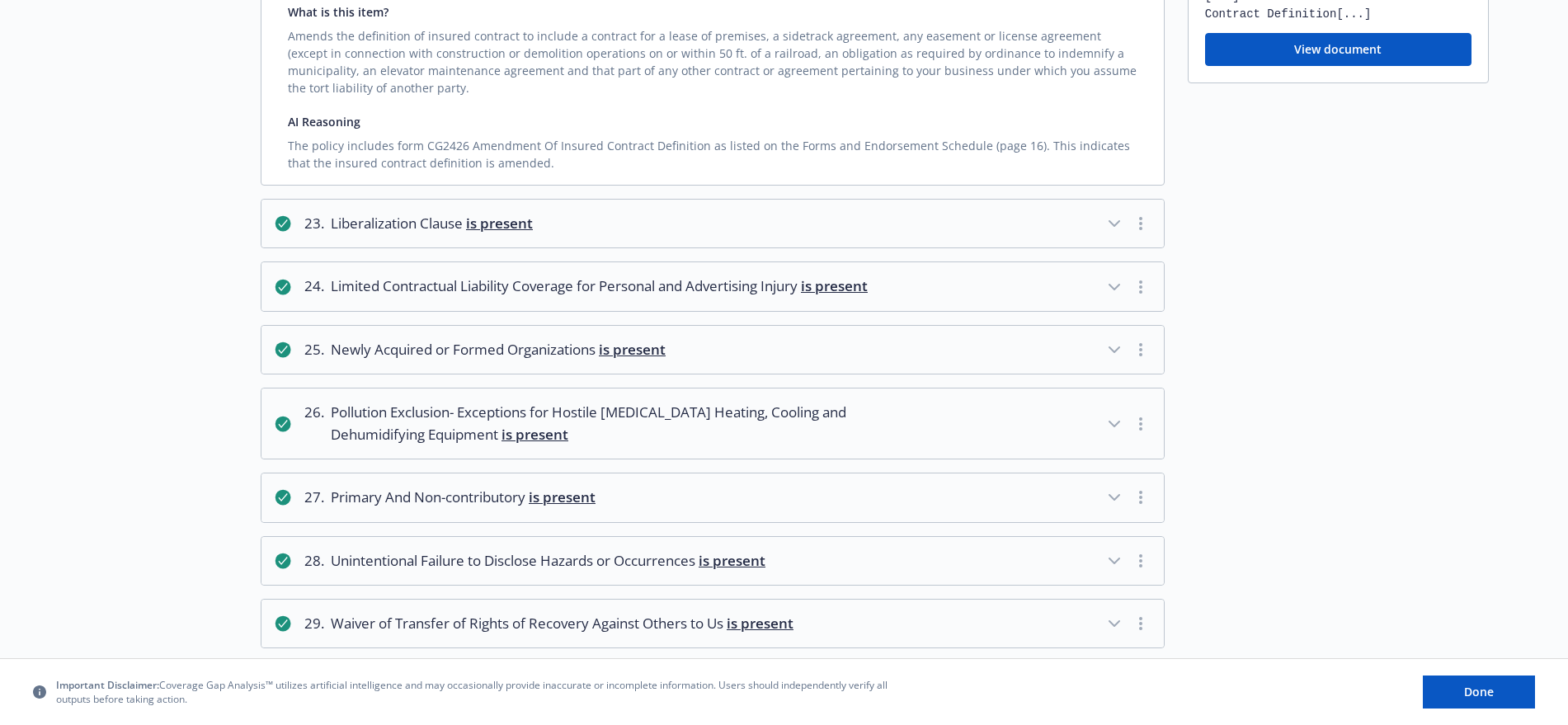
scroll to position [2227, 0]
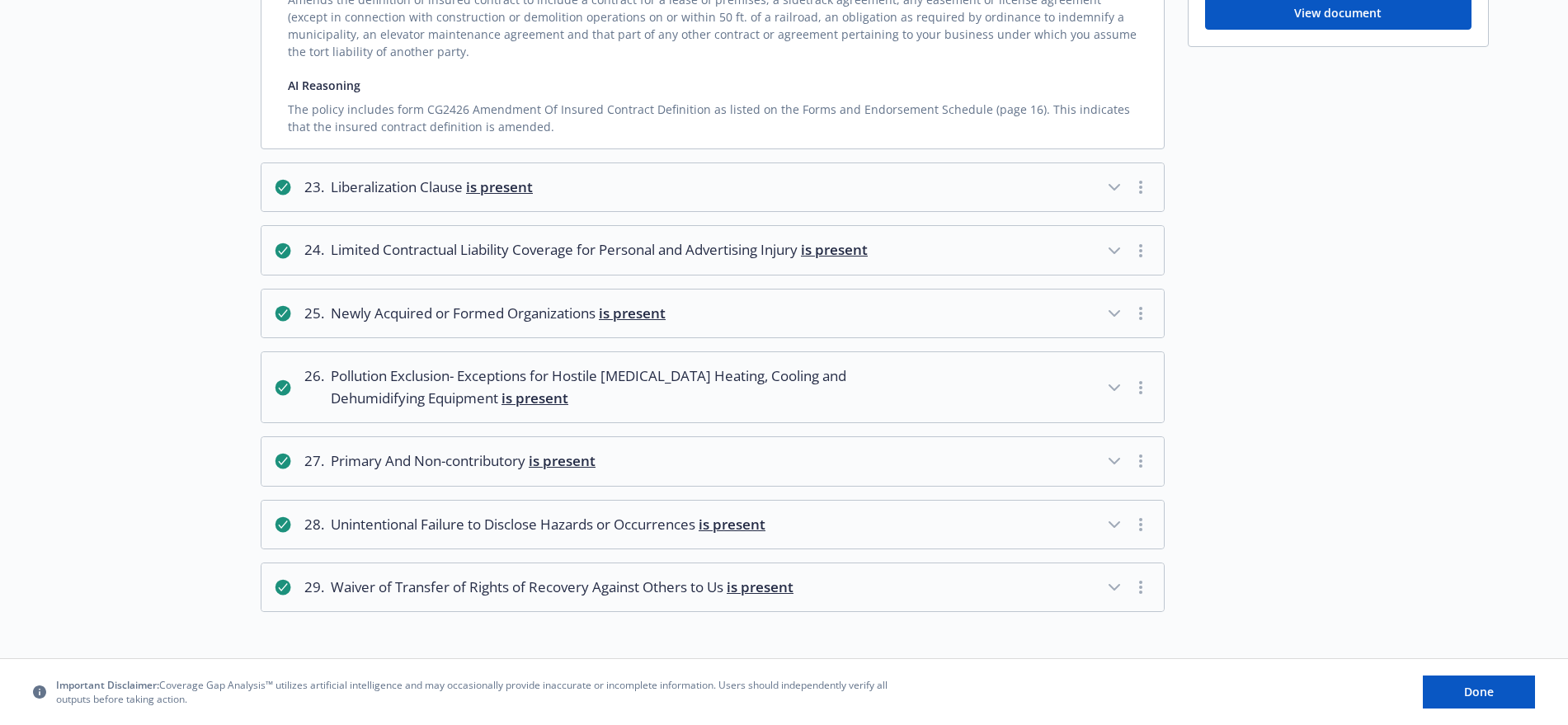
click at [567, 459] on span "is present" at bounding box center [562, 460] width 67 height 19
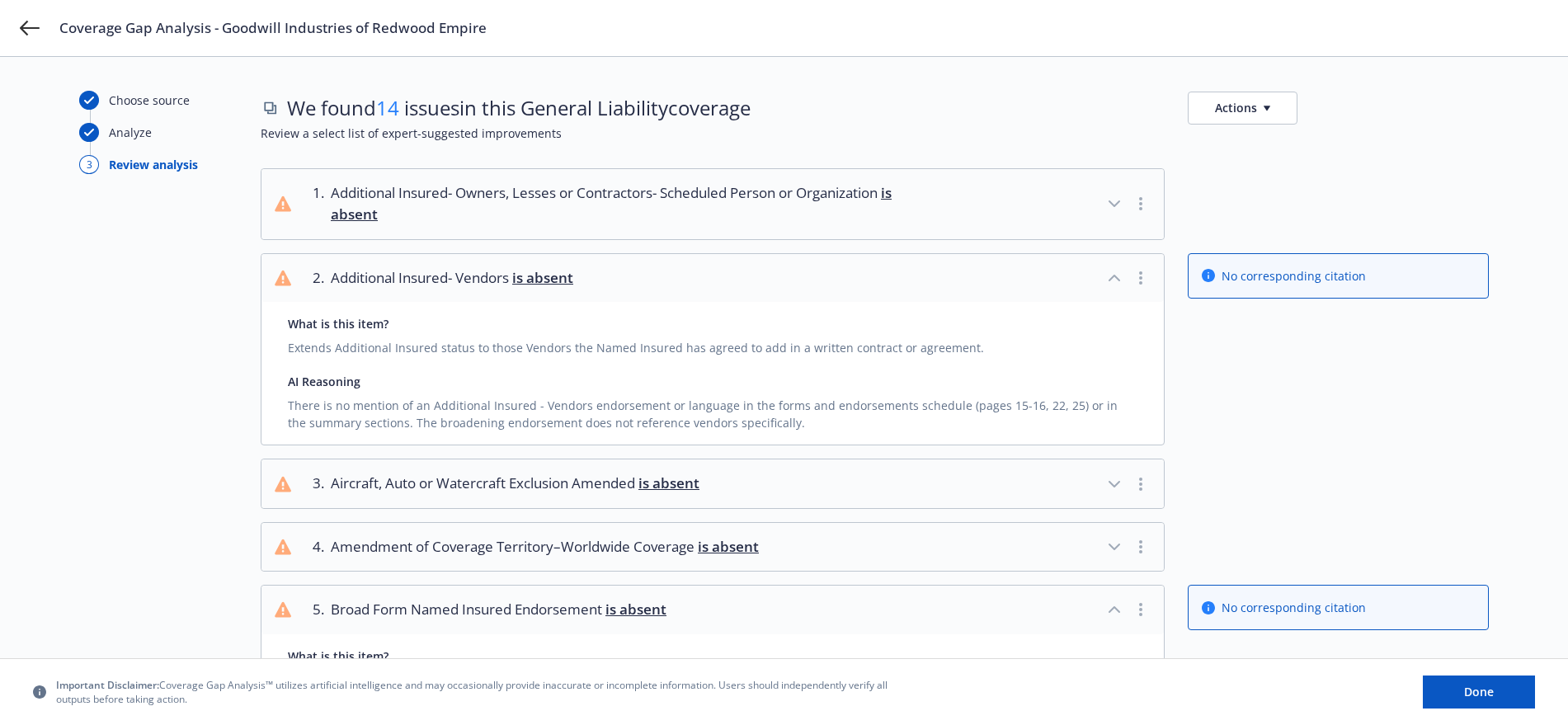
scroll to position [0, 0]
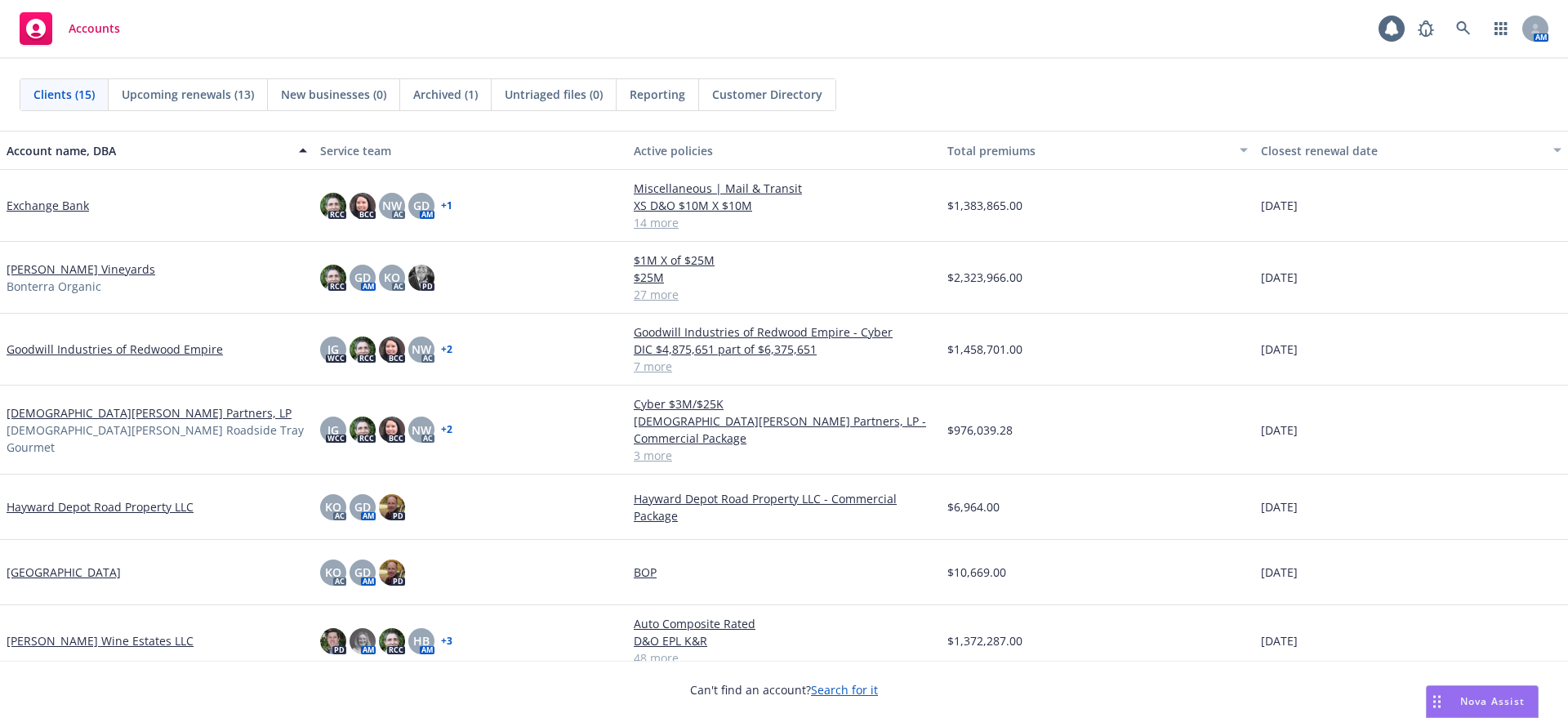
click at [71, 341] on link "Goodwill Industries of Redwood Empire" at bounding box center [114, 349] width 216 height 17
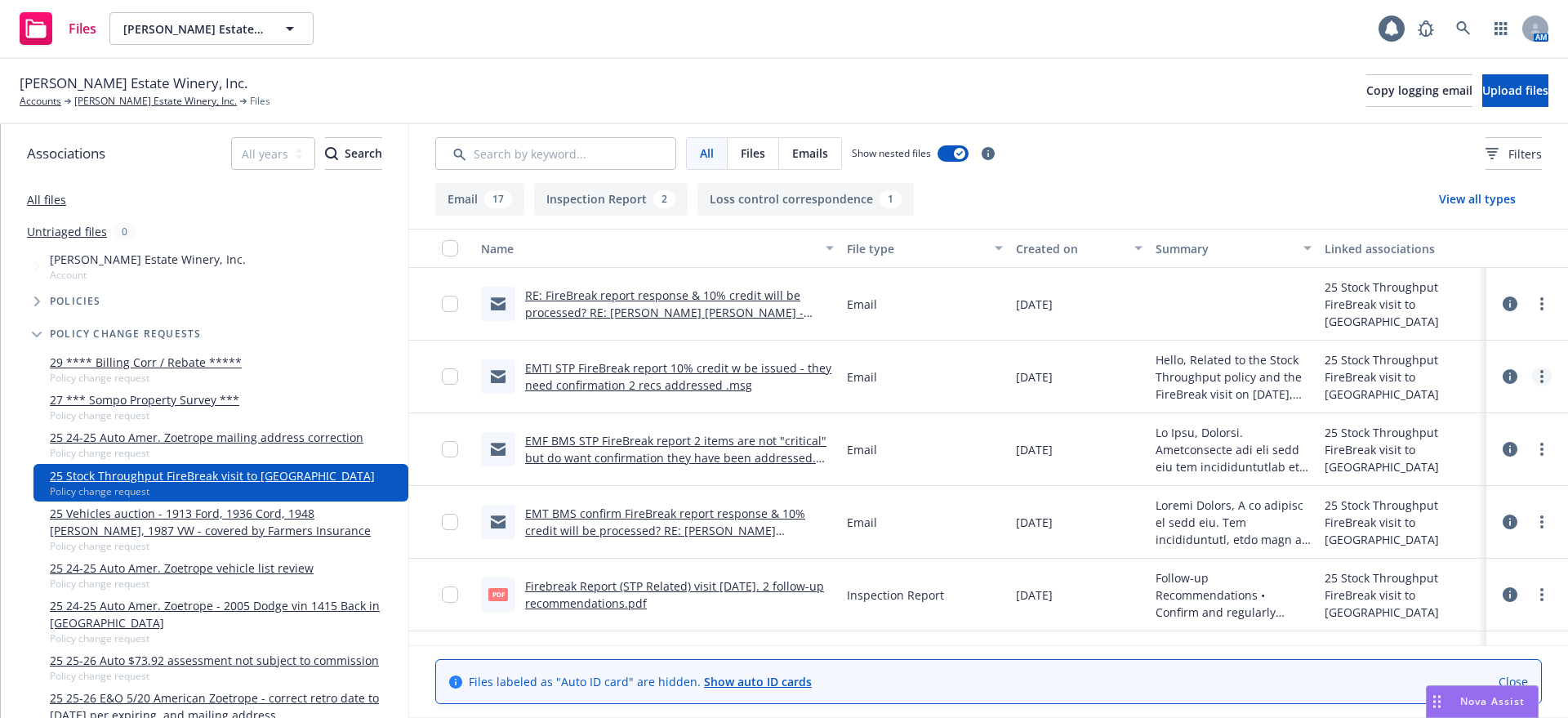
click at [1540, 371] on circle "more" at bounding box center [1541, 371] width 3 height 3
click at [1433, 437] on link "Download" at bounding box center [1454, 443] width 163 height 33
click at [1366, 84] on span "Copy logging email" at bounding box center [1419, 90] width 106 height 16
